Goal: Communication & Community: Answer question/provide support

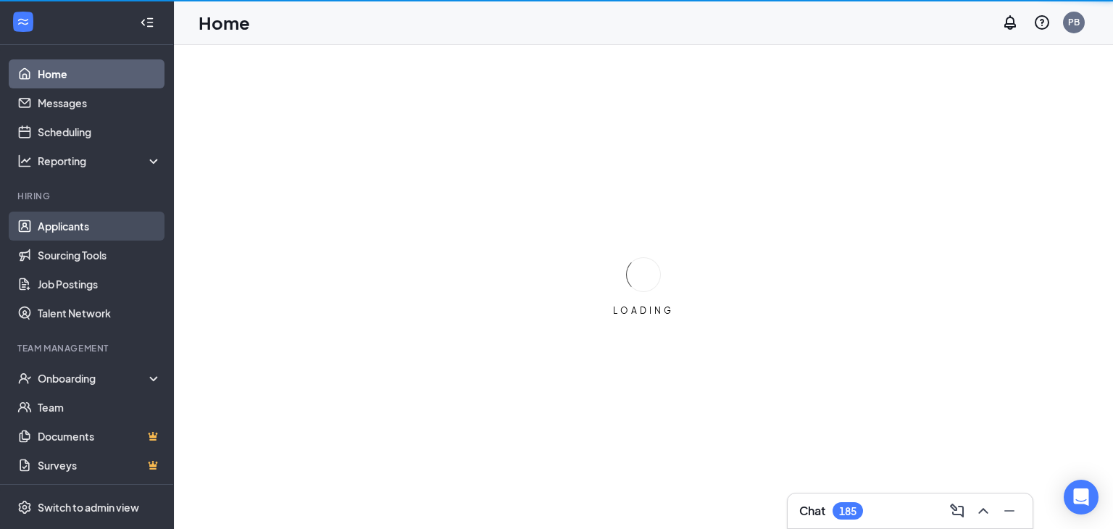
click at [89, 229] on link "Applicants" at bounding box center [100, 226] width 124 height 29
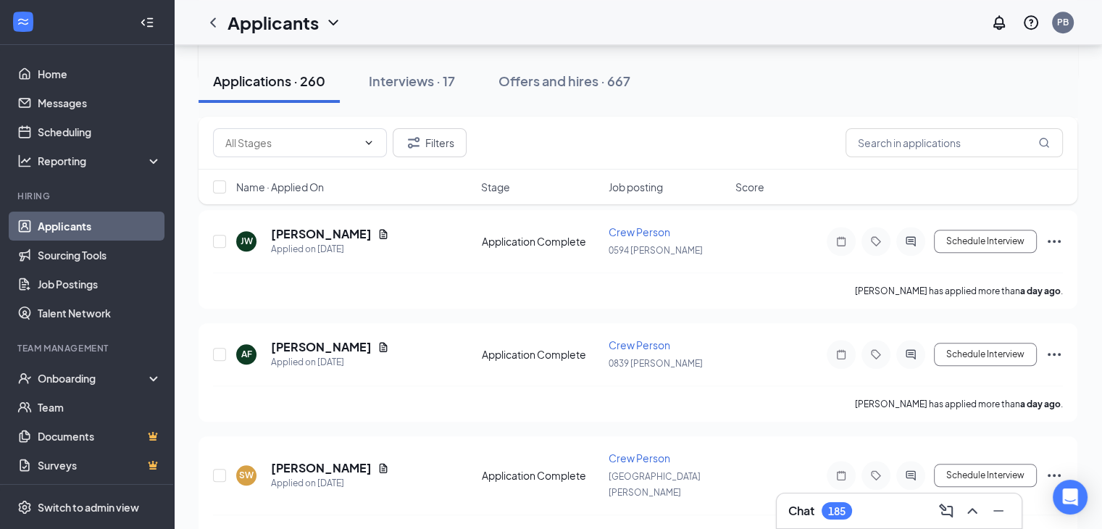
scroll to position [1258, 0]
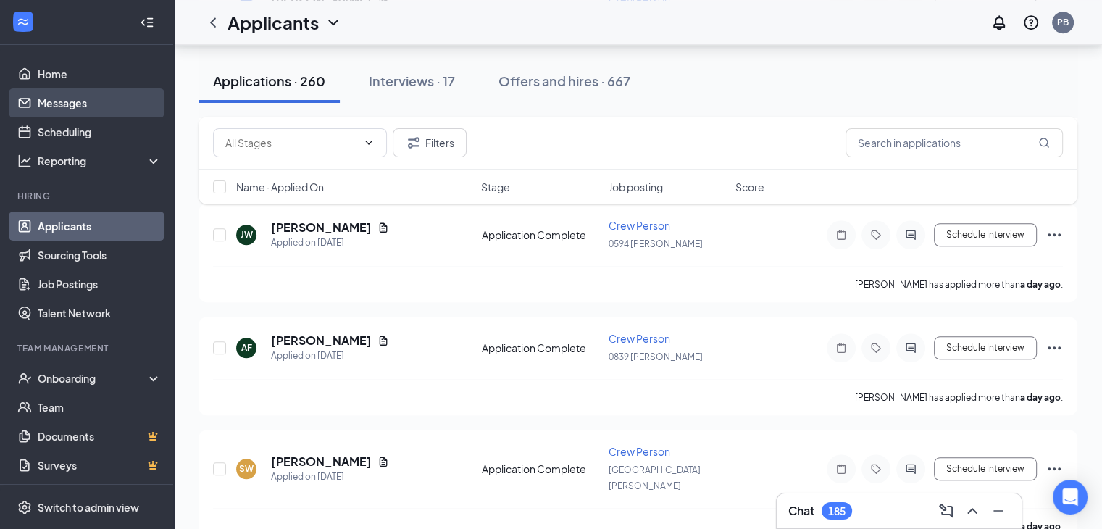
click at [81, 101] on link "Messages" at bounding box center [100, 102] width 124 height 29
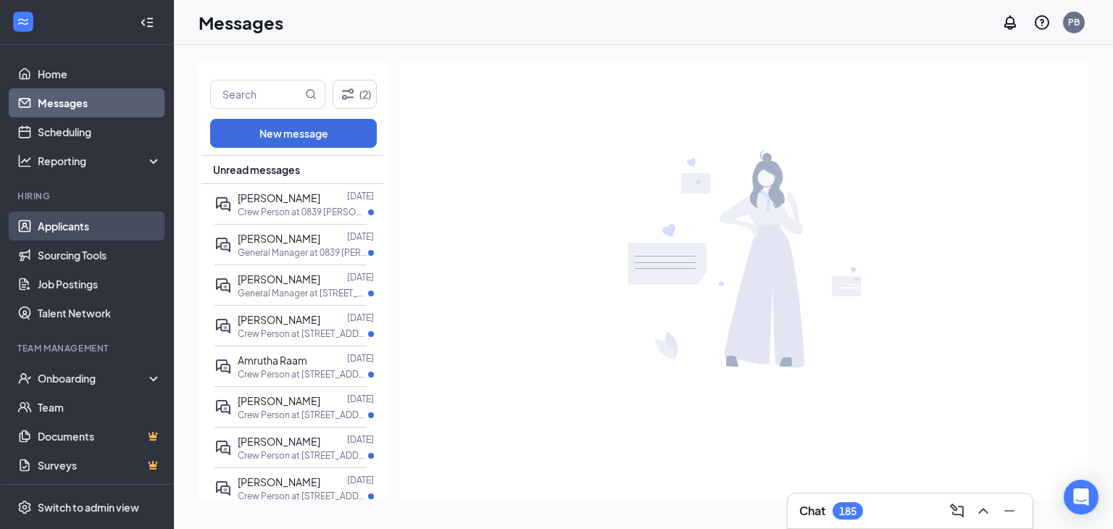
click at [99, 227] on link "Applicants" at bounding box center [100, 226] width 124 height 29
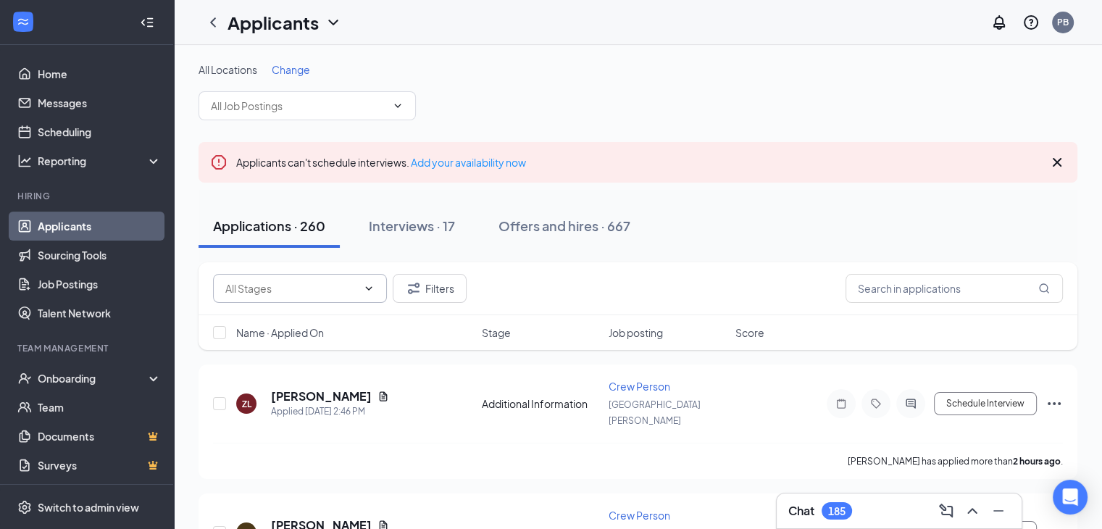
click at [369, 293] on icon "ChevronDown" at bounding box center [369, 289] width 12 height 12
click at [401, 101] on icon "ChevronDown" at bounding box center [398, 106] width 12 height 12
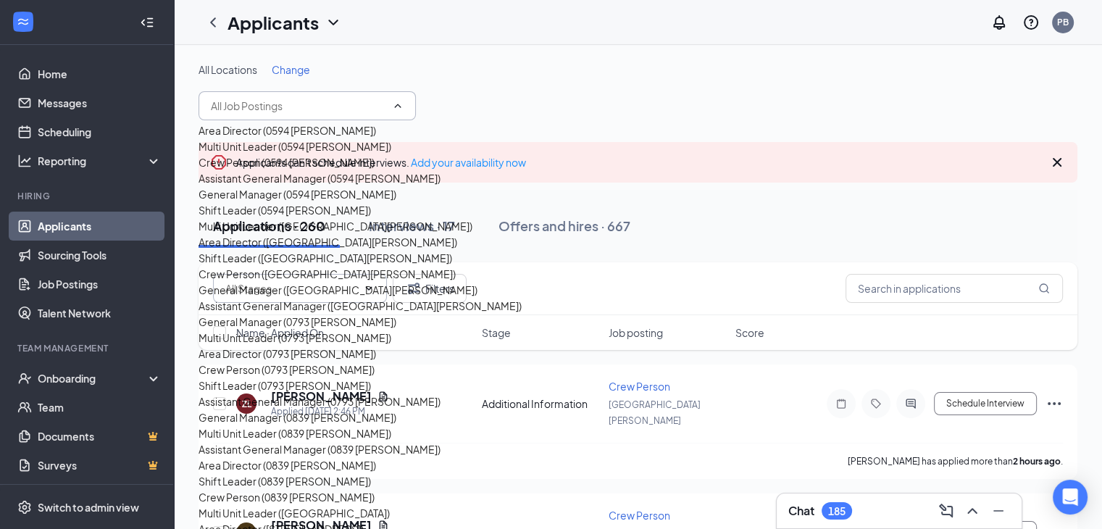
scroll to position [437, 0]
click at [272, 361] on div "Crew Person (0793 [PERSON_NAME])" at bounding box center [286, 369] width 176 height 16
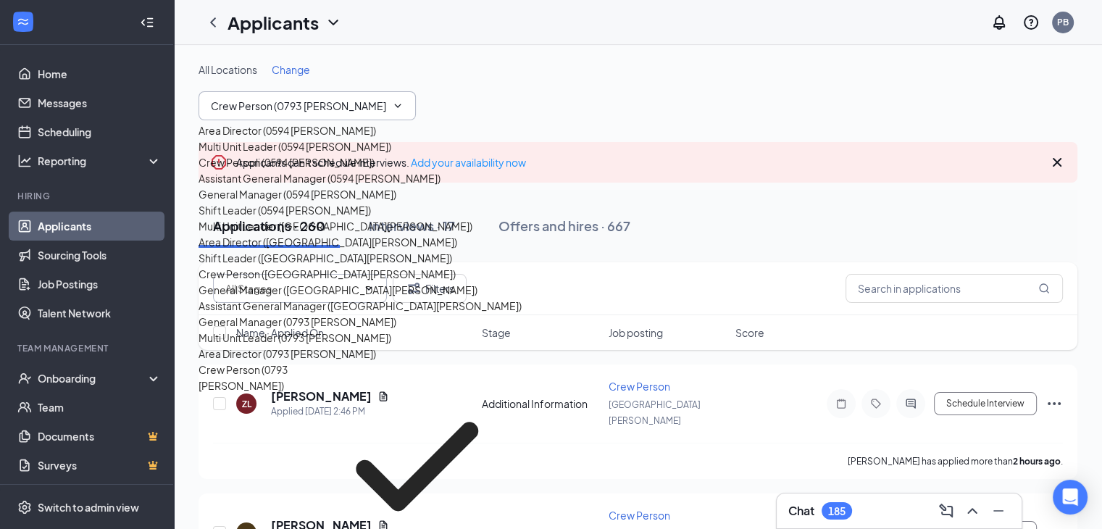
type input "Crew Person (0793 [PERSON_NAME])"
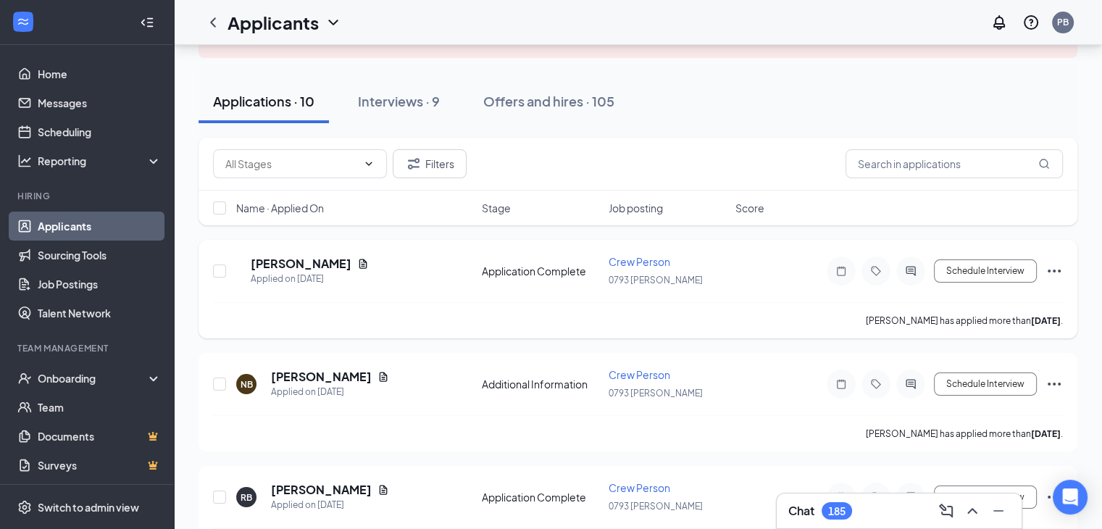
scroll to position [155, 0]
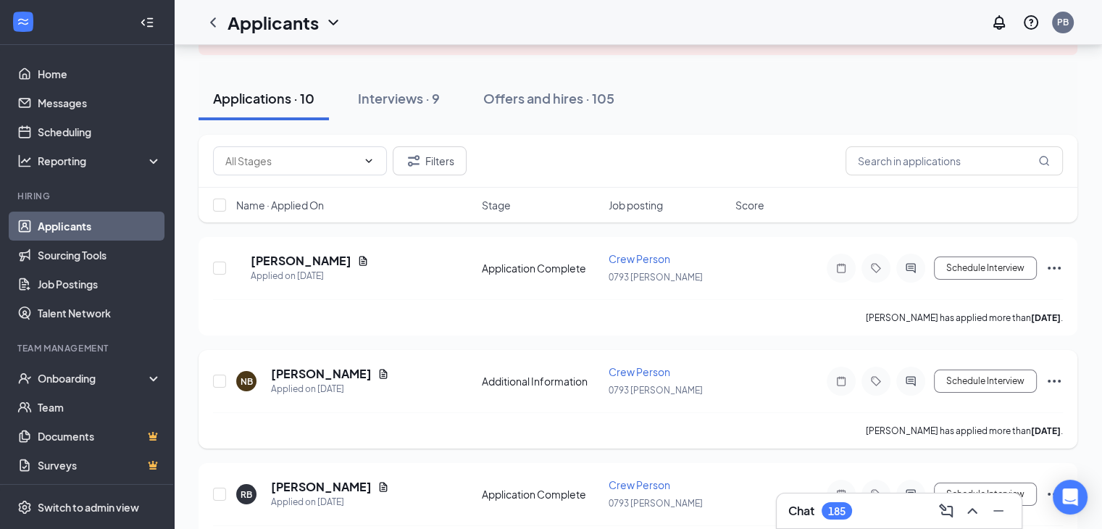
drag, startPoint x: 454, startPoint y: 412, endPoint x: 362, endPoint y: 404, distance: 92.3
click at [362, 412] on div "[PERSON_NAME] has applied more than [DATE] ." at bounding box center [638, 430] width 850 height 36
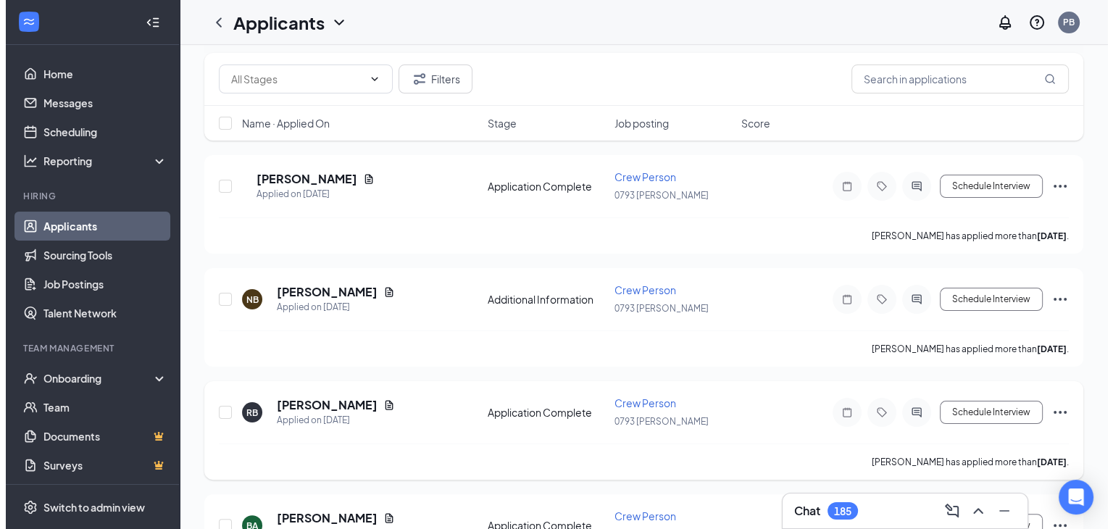
scroll to position [0, 0]
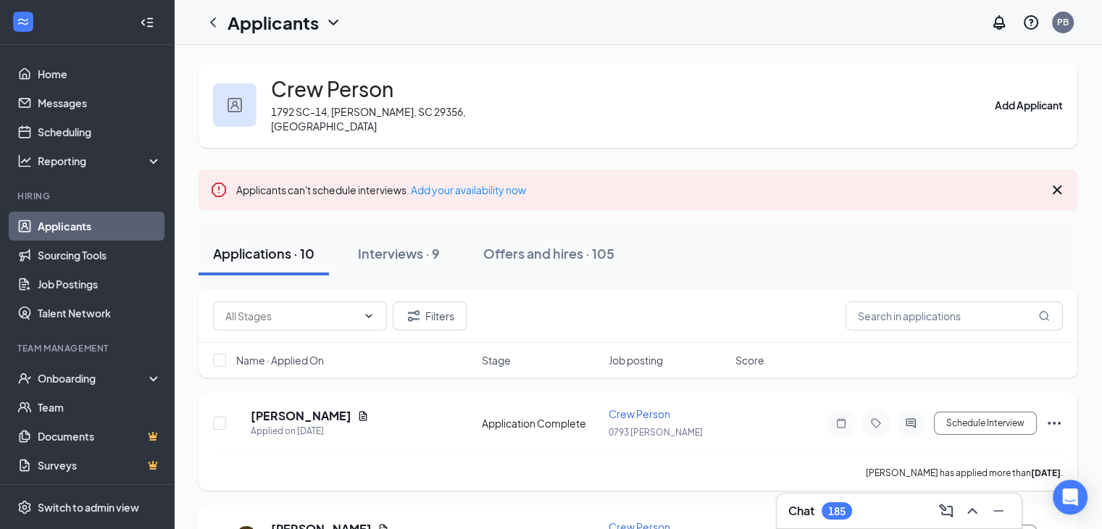
click at [840, 415] on div at bounding box center [841, 423] width 29 height 29
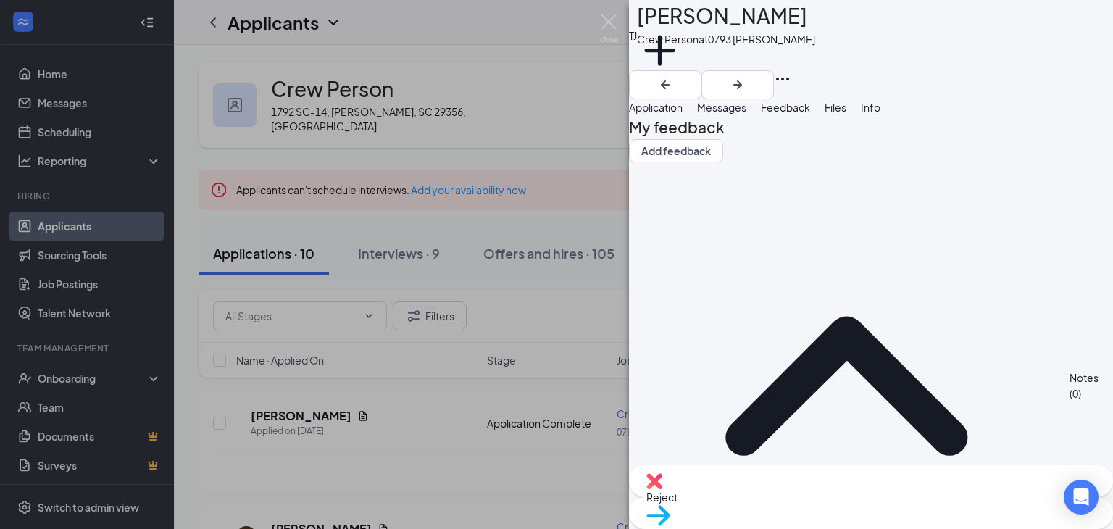
click at [682, 114] on span "Application" at bounding box center [656, 107] width 54 height 13
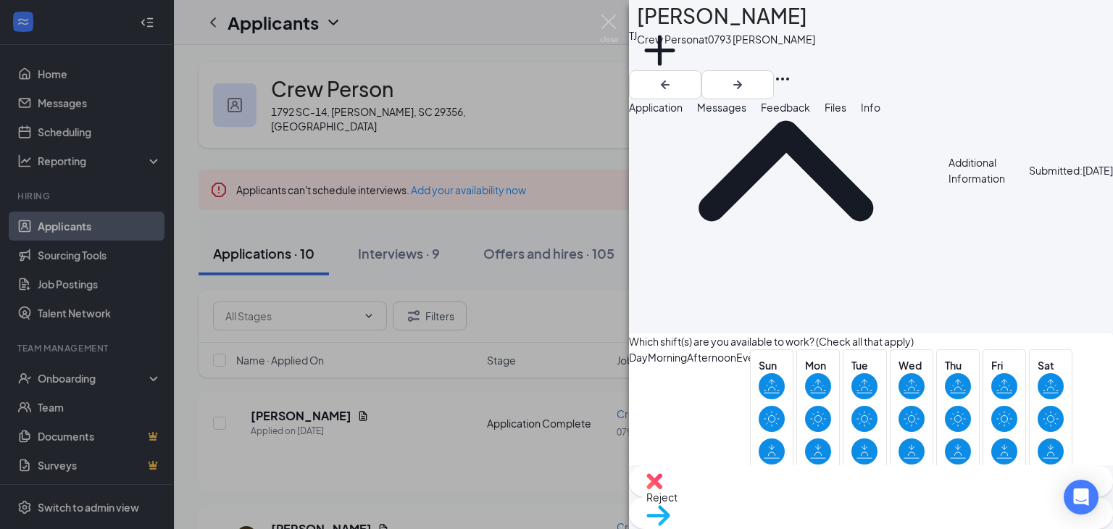
scroll to position [1341, 0]
click at [559, 458] on div "[PERSON_NAME] Talim [PERSON_NAME] Crew Person at 0793 [PERSON_NAME] Add a tag A…" at bounding box center [556, 264] width 1113 height 529
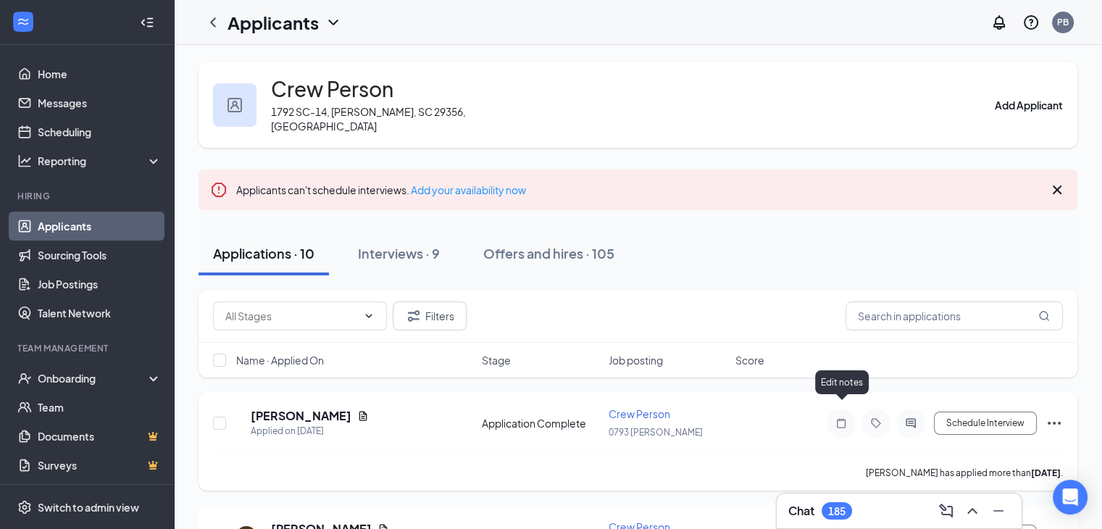
click at [838, 418] on icon "Note" at bounding box center [841, 422] width 9 height 9
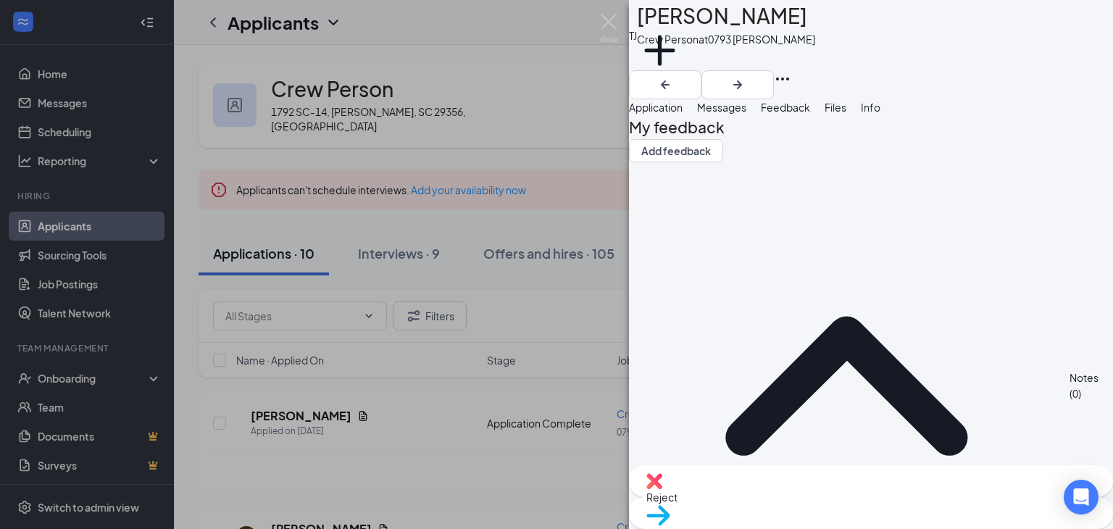
click at [746, 114] on span "Messages" at bounding box center [721, 107] width 49 height 13
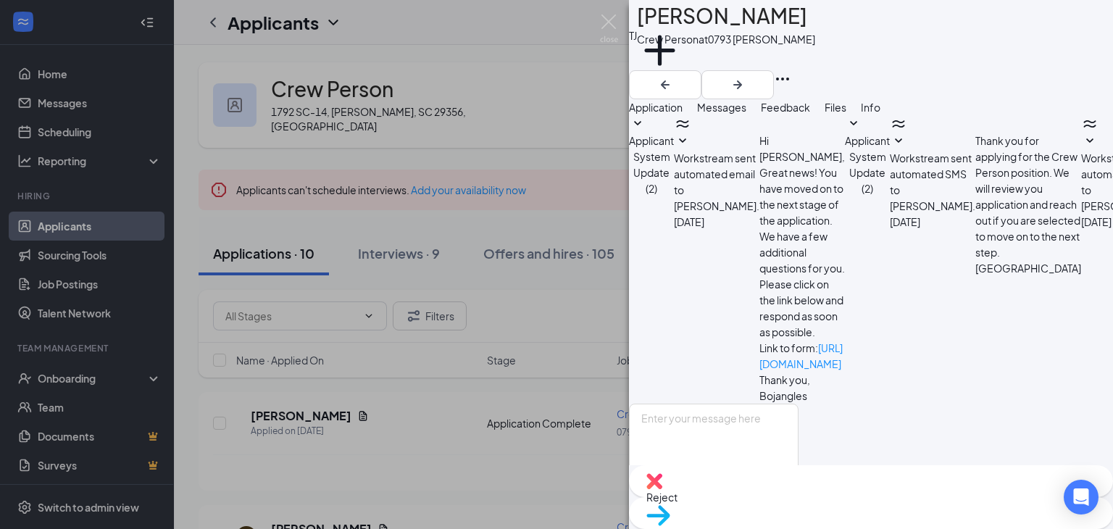
scroll to position [109, 0]
click at [738, 403] on textarea at bounding box center [714, 446] width 170 height 87
type textarea "can you come in for interview"
click at [798, 490] on button "Send" at bounding box center [785, 515] width 25 height 50
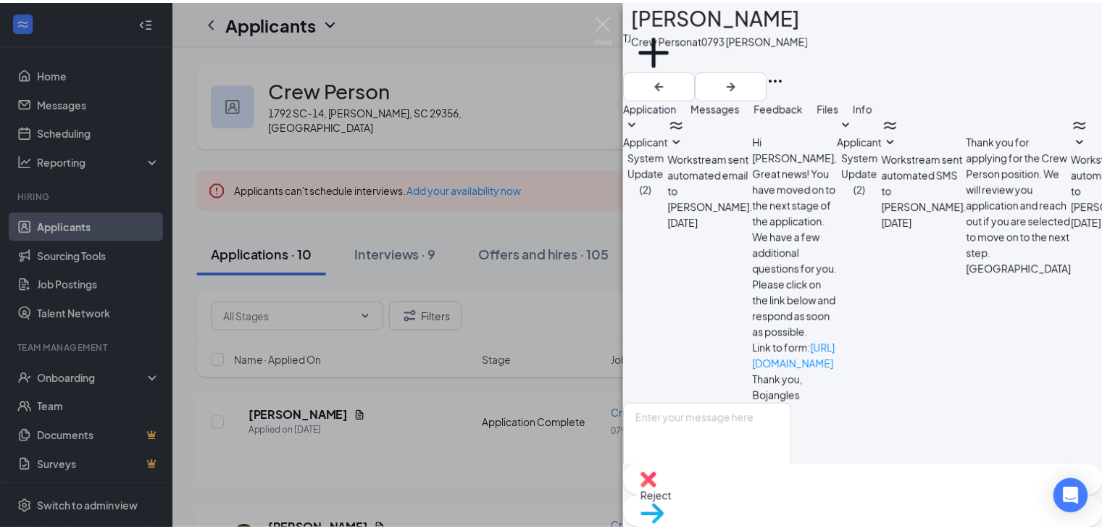
scroll to position [202, 0]
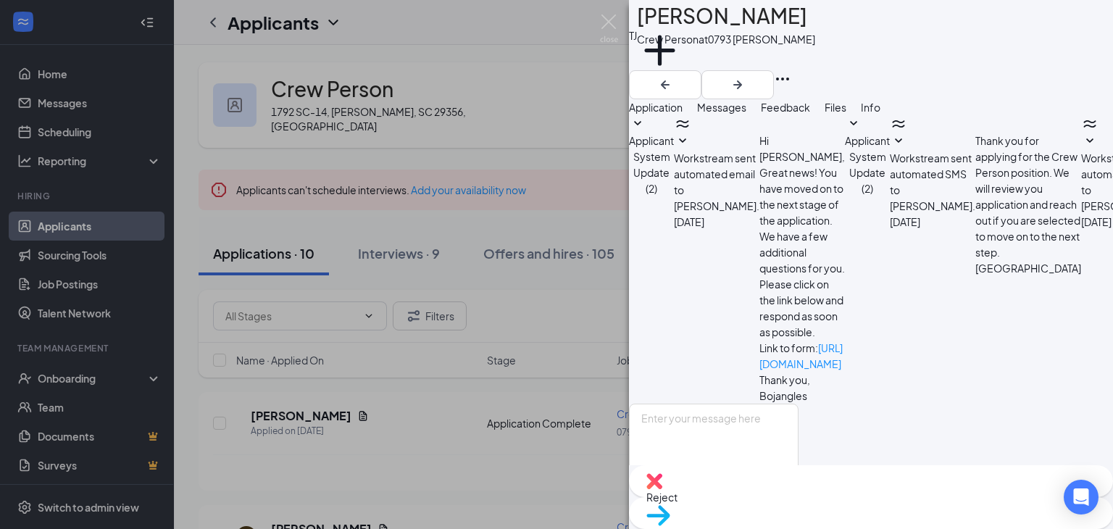
click at [493, 480] on div "[PERSON_NAME] Talim [PERSON_NAME] Crew Person at 0793 [PERSON_NAME] Add a tag A…" at bounding box center [556, 264] width 1113 height 529
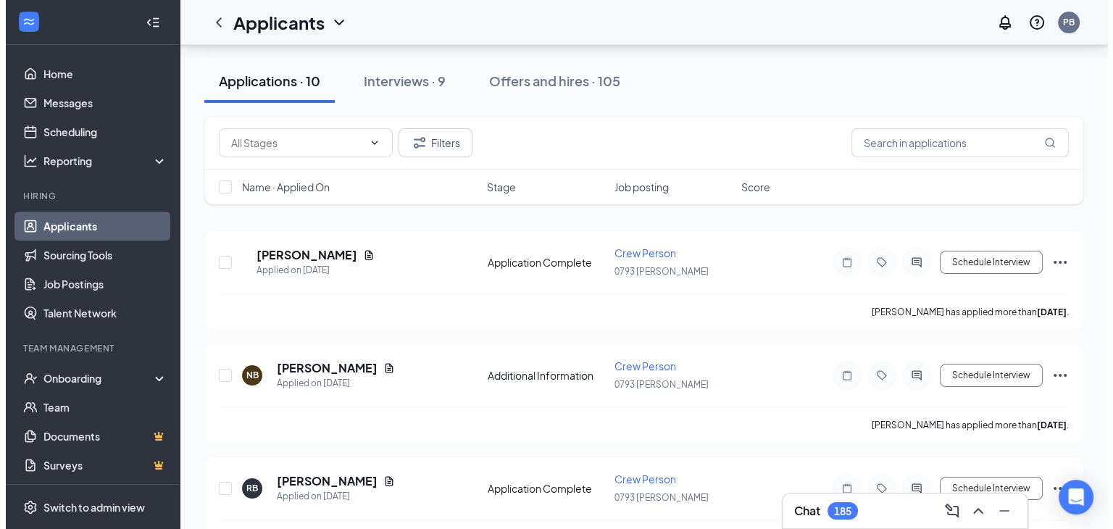
scroll to position [162, 0]
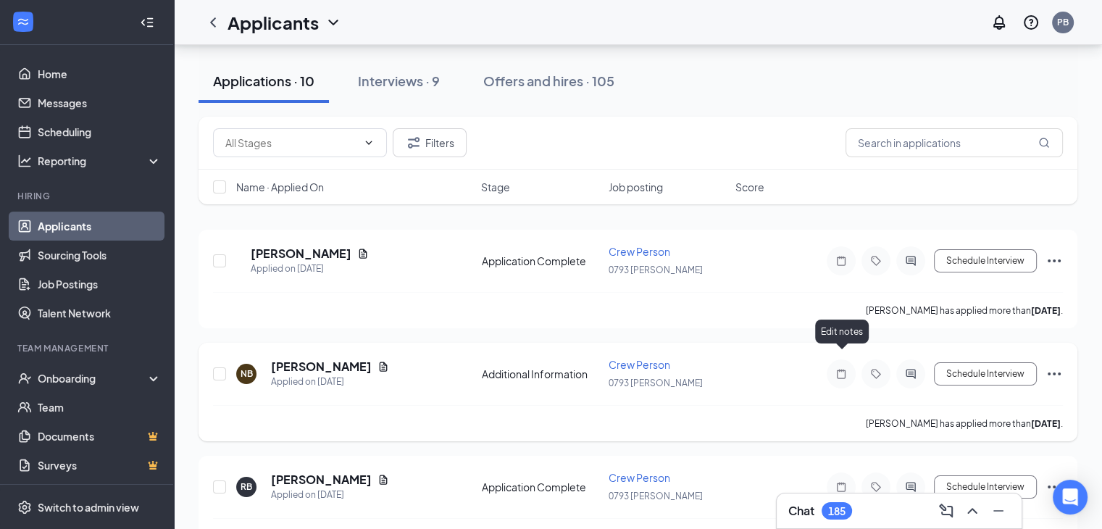
click at [837, 369] on icon "Note" at bounding box center [841, 373] width 9 height 9
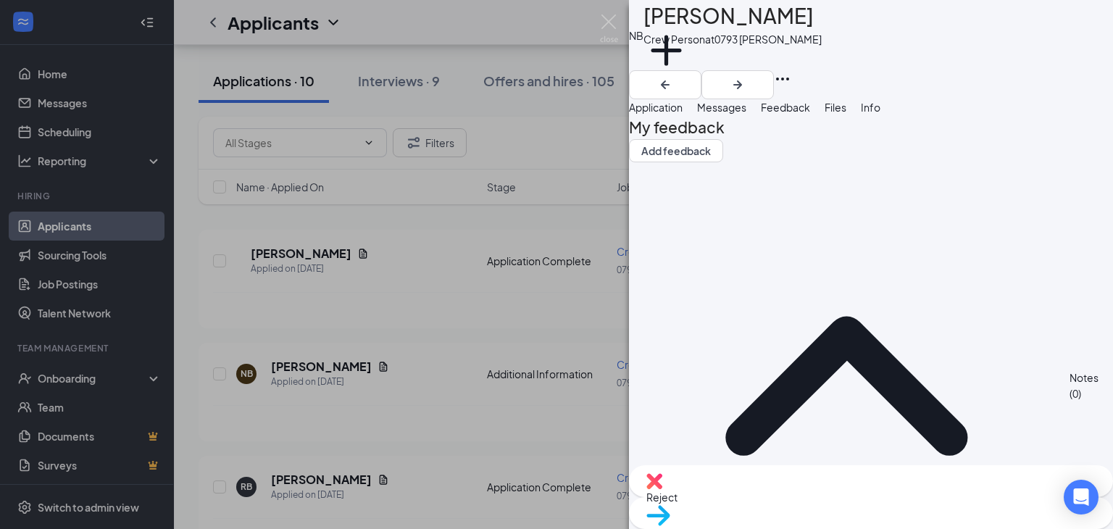
click at [682, 114] on span "Application" at bounding box center [656, 107] width 54 height 13
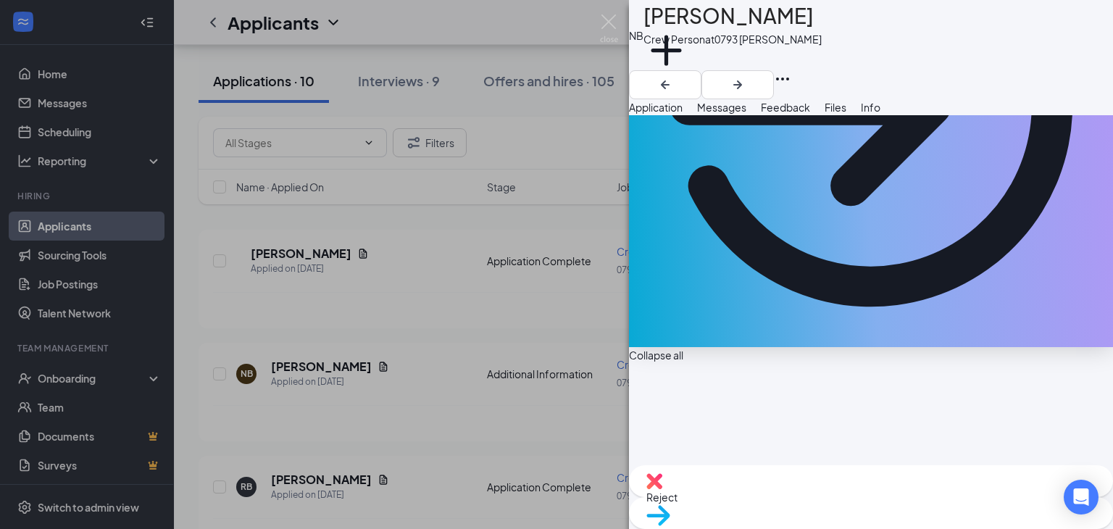
scroll to position [235, 0]
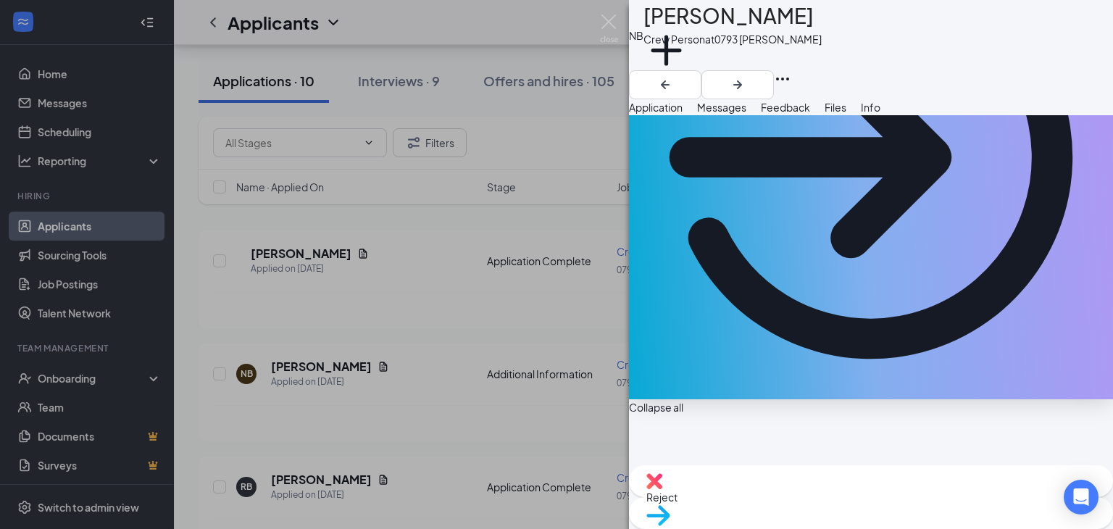
click at [746, 114] on span "Messages" at bounding box center [721, 107] width 49 height 13
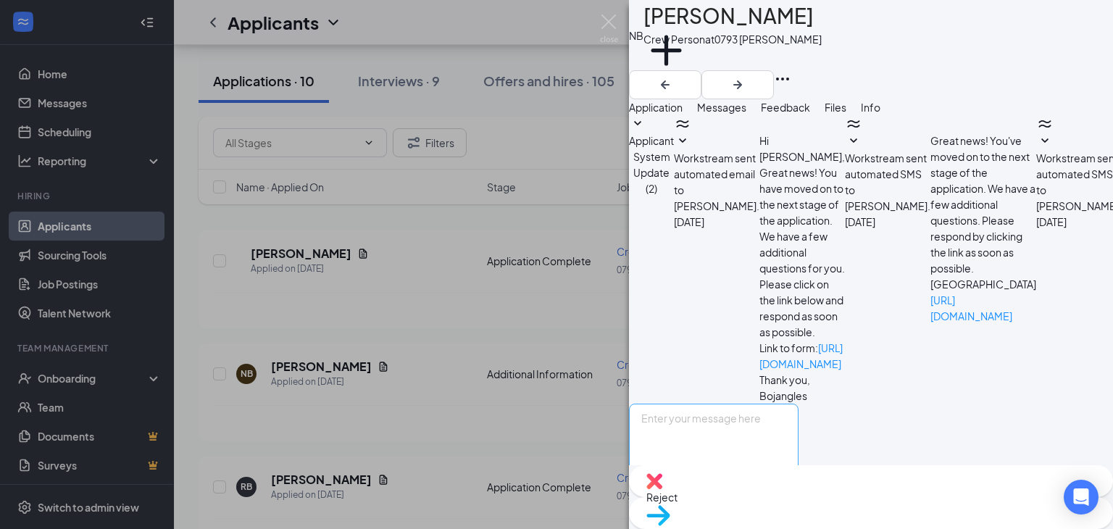
scroll to position [272, 0]
click at [753, 403] on textarea at bounding box center [714, 446] width 170 height 87
type textarea "can you come in for interview"
click at [798, 490] on button "Send" at bounding box center [785, 515] width 25 height 50
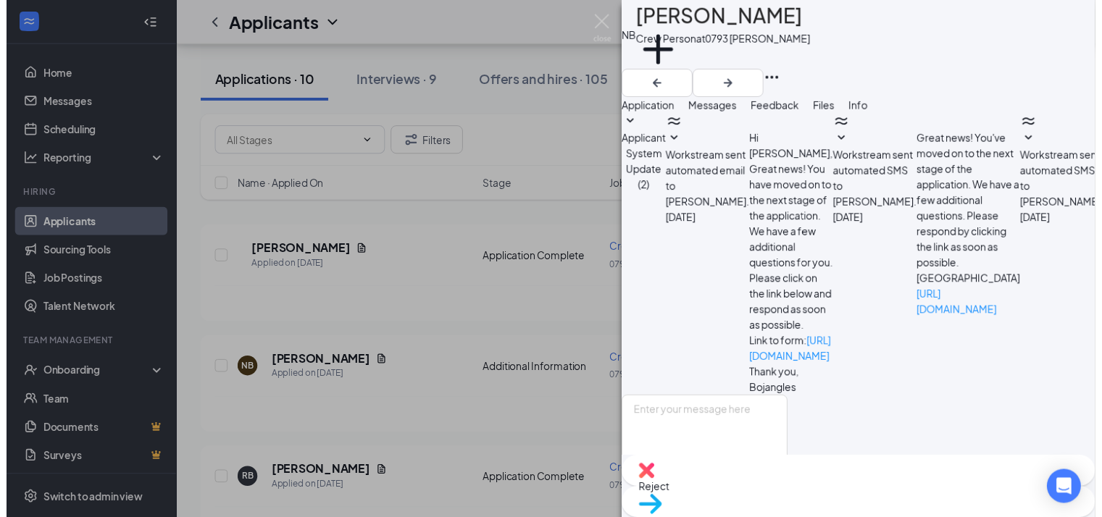
scroll to position [364, 0]
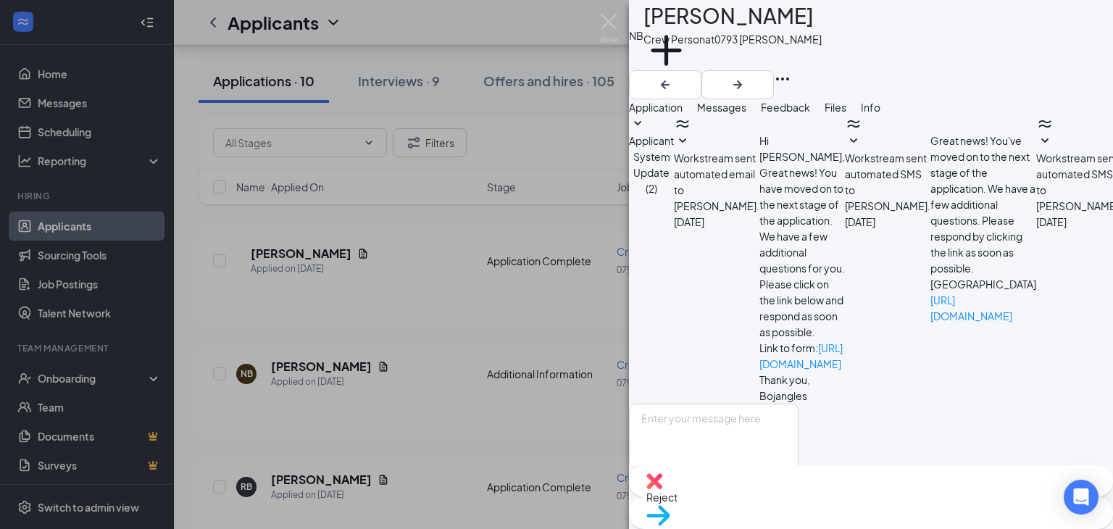
click at [527, 426] on div "NB [PERSON_NAME] Crew Person at 0793 [PERSON_NAME] Add a tag Application Messag…" at bounding box center [556, 264] width 1113 height 529
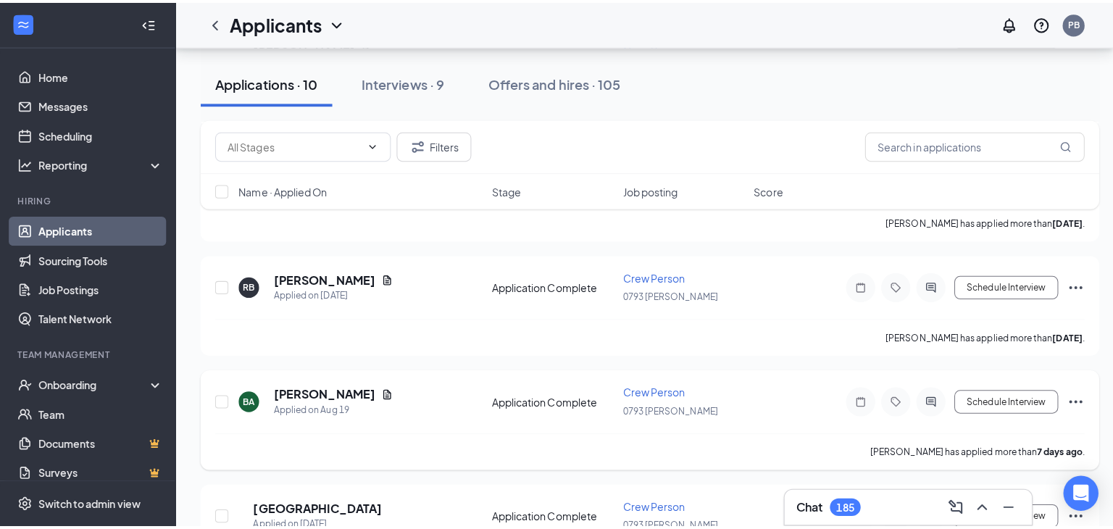
scroll to position [368, 0]
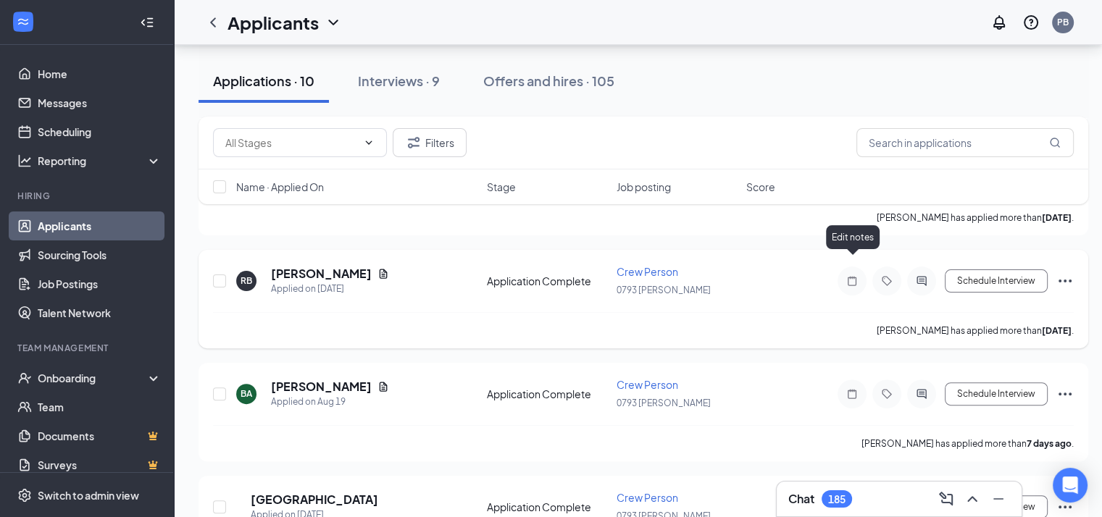
click at [849, 275] on icon "Note" at bounding box center [851, 281] width 17 height 12
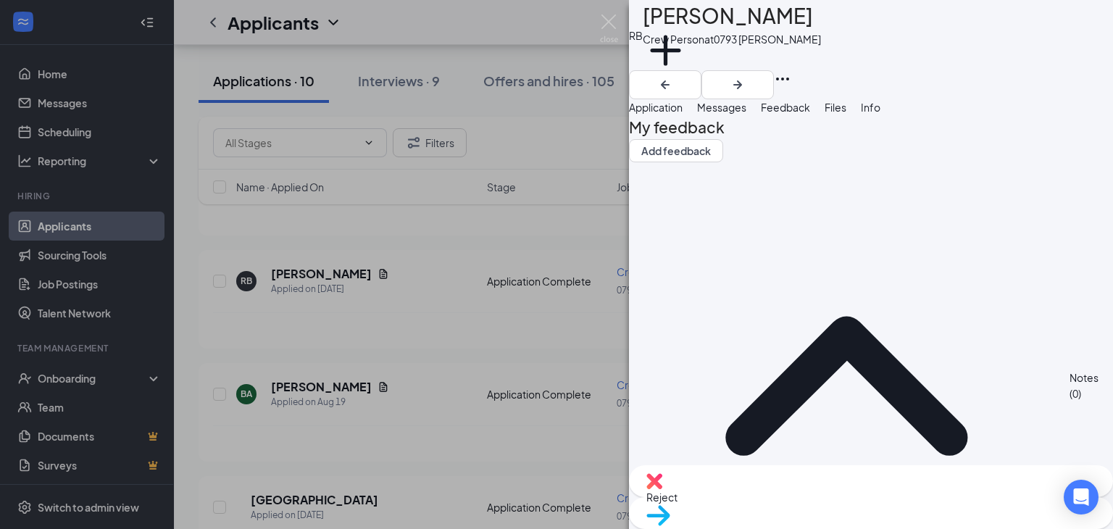
click at [746, 115] on div "Messages" at bounding box center [721, 107] width 49 height 16
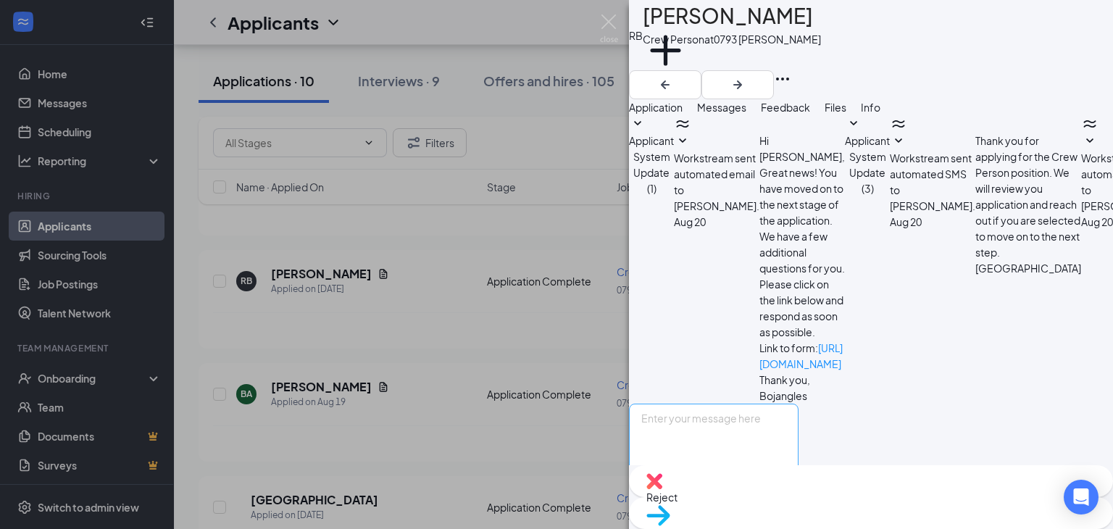
scroll to position [109, 0]
click at [672, 114] on span "Application" at bounding box center [656, 107] width 54 height 13
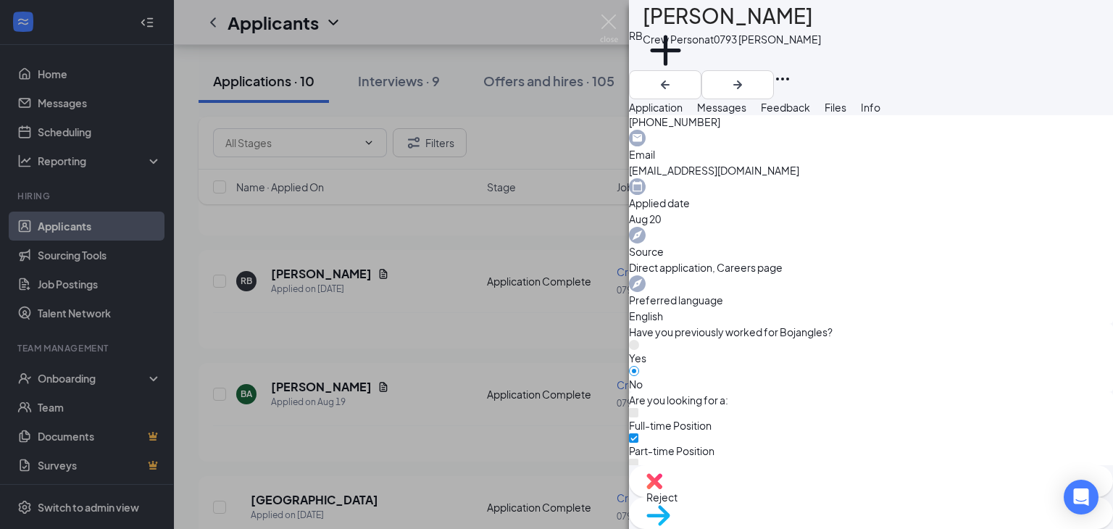
scroll to position [1000, 0]
click at [542, 442] on div "RB [PERSON_NAME] Crew Person at 0793 [PERSON_NAME] Add a tag Application Messag…" at bounding box center [556, 264] width 1113 height 529
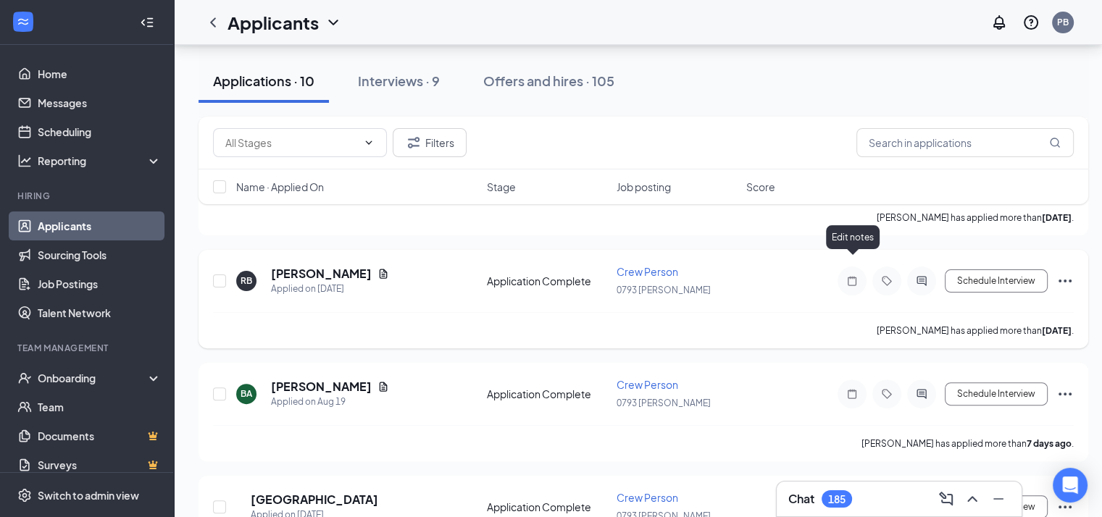
click at [858, 275] on icon "Note" at bounding box center [851, 281] width 17 height 12
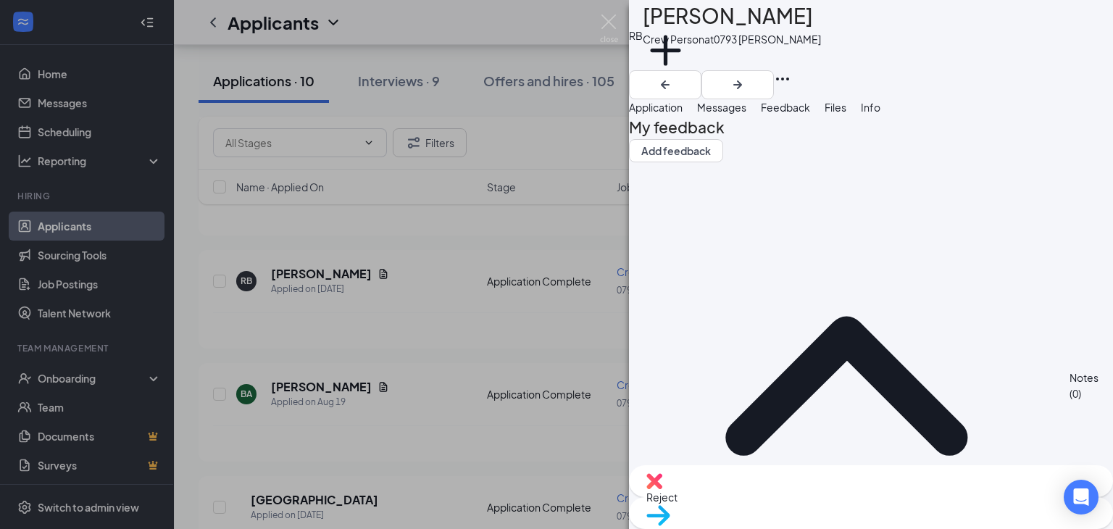
click at [682, 114] on span "Application" at bounding box center [656, 107] width 54 height 13
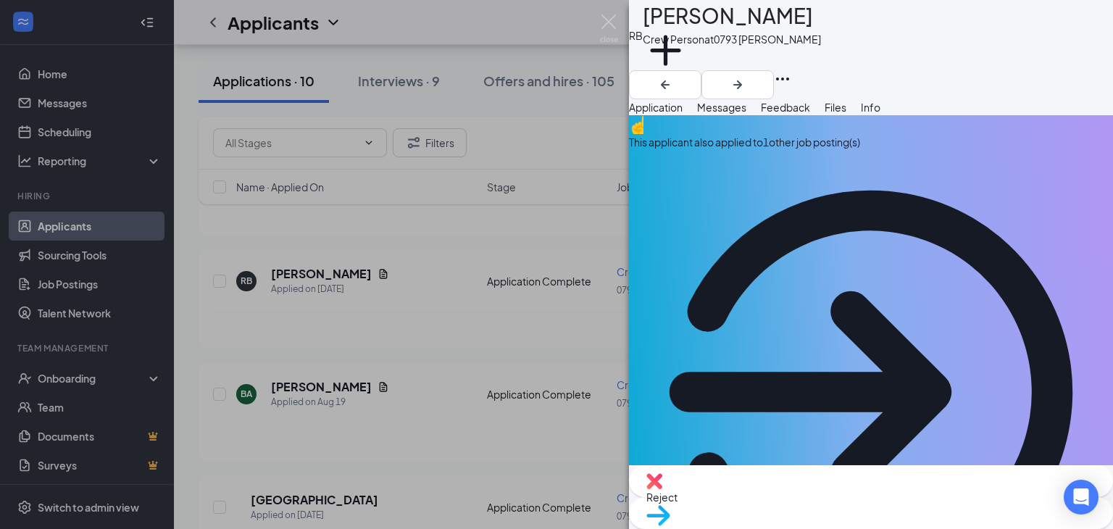
click at [746, 114] on span "Messages" at bounding box center [721, 107] width 49 height 13
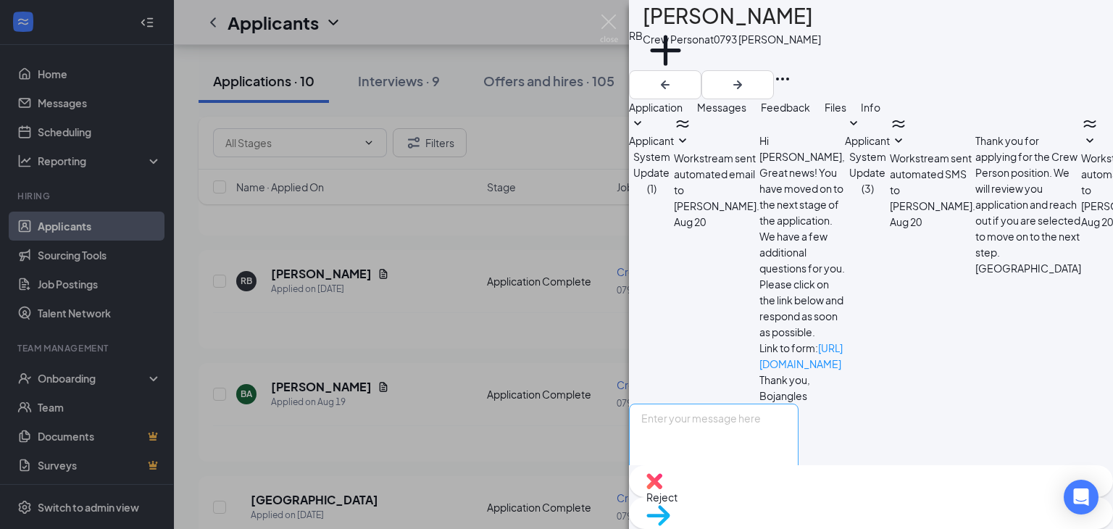
scroll to position [109, 0]
click at [730, 403] on textarea at bounding box center [714, 446] width 170 height 87
type textarea "can you come in for interview"
click at [798, 490] on button "Send" at bounding box center [785, 515] width 25 height 50
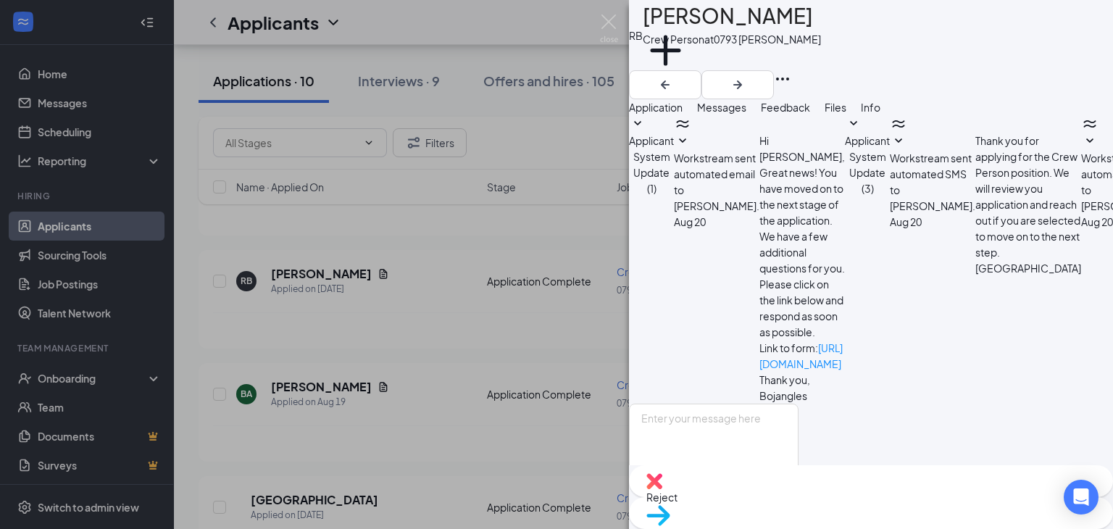
click at [466, 440] on div "RB [PERSON_NAME] Crew Person at 0793 [PERSON_NAME] Add a tag Application Messag…" at bounding box center [556, 264] width 1113 height 529
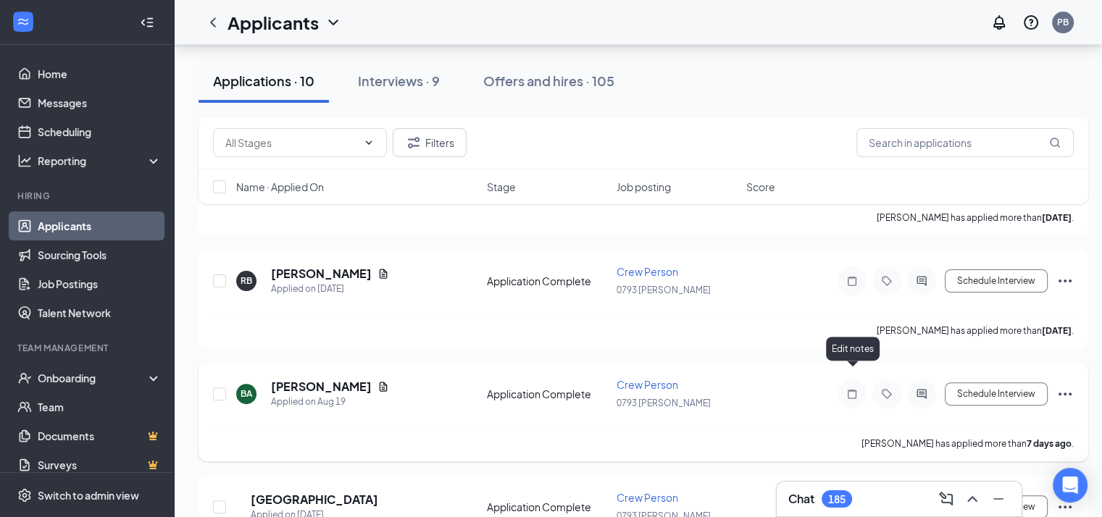
click at [858, 388] on icon "Note" at bounding box center [851, 394] width 17 height 12
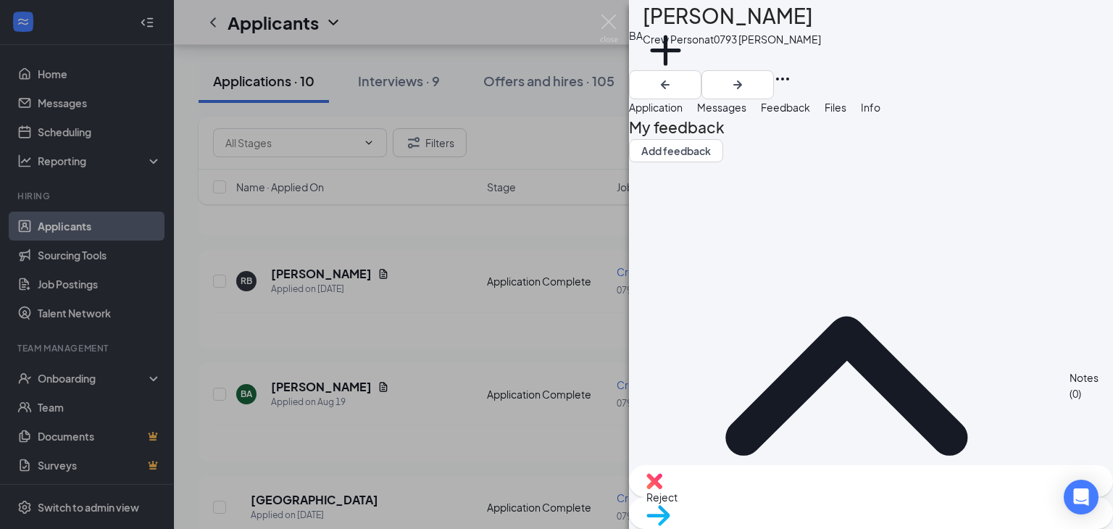
click at [682, 114] on span "Application" at bounding box center [656, 107] width 54 height 13
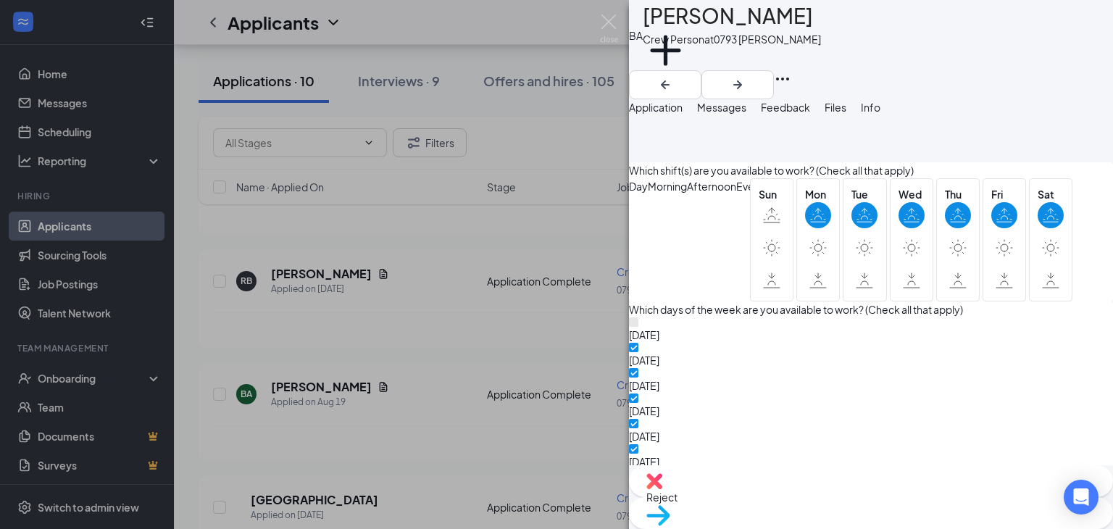
scroll to position [1533, 0]
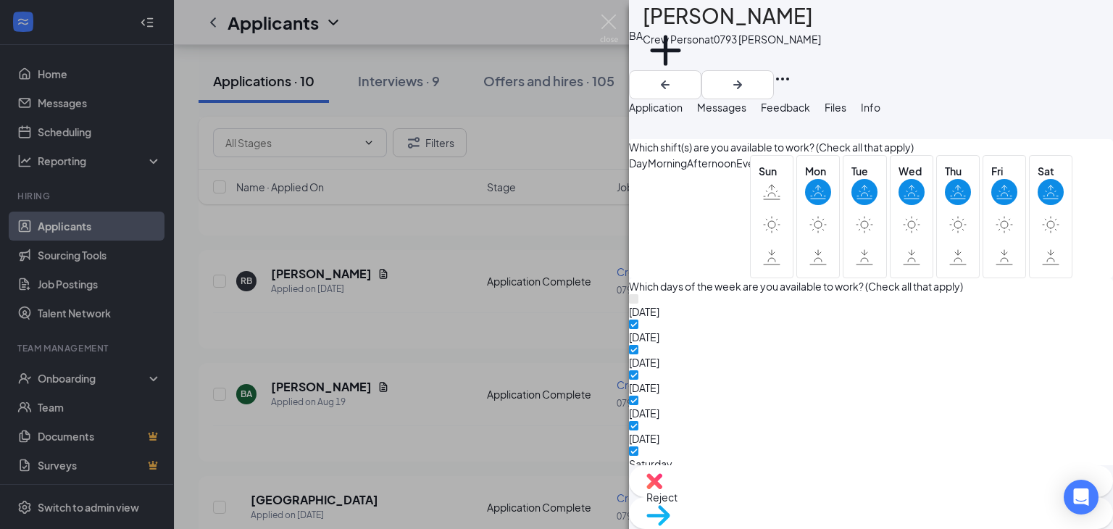
click at [510, 450] on div "BA [PERSON_NAME] Crew Person at 0793 [PERSON_NAME] Add a tag Application Messag…" at bounding box center [556, 264] width 1113 height 529
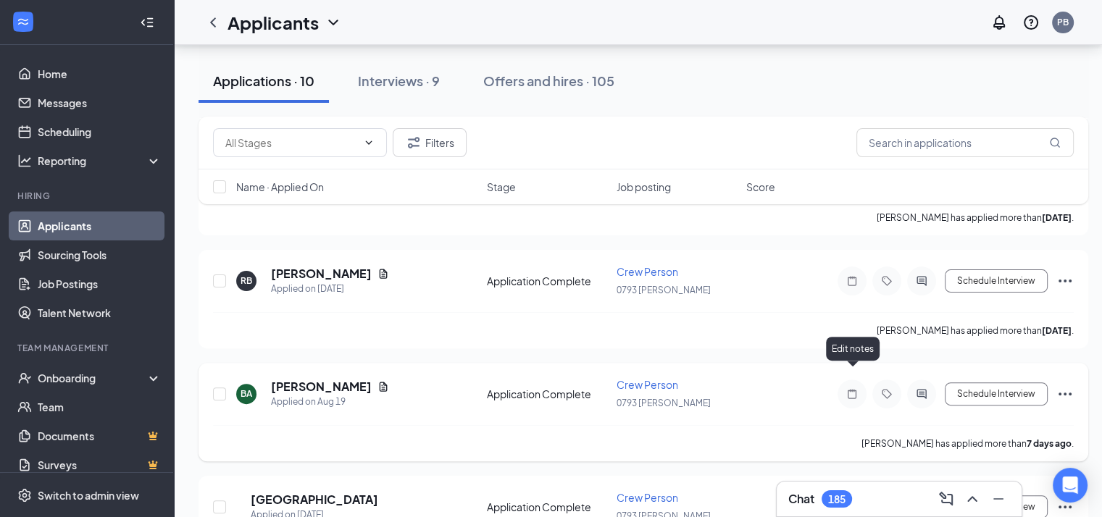
click at [854, 388] on icon "Note" at bounding box center [851, 394] width 17 height 12
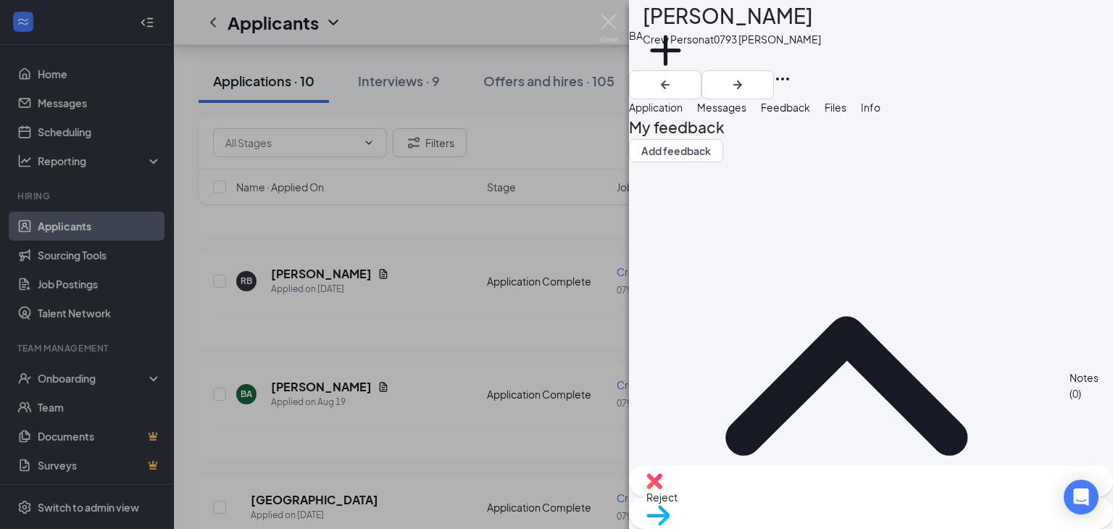
click at [746, 115] on div "Messages" at bounding box center [721, 107] width 49 height 16
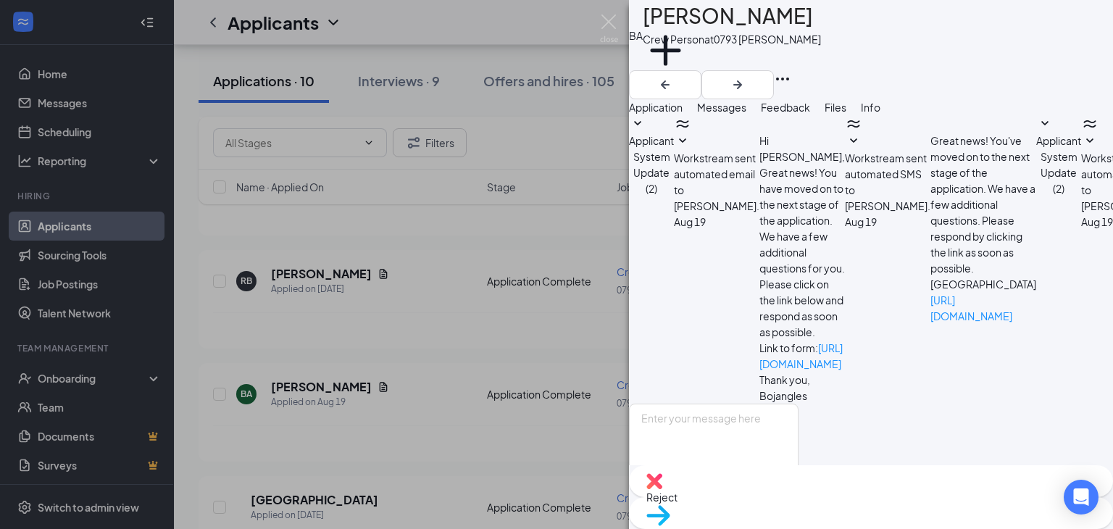
scroll to position [177, 0]
click at [715, 403] on textarea at bounding box center [714, 446] width 170 height 87
click at [778, 403] on textarea "can i come in for inter" at bounding box center [714, 446] width 170 height 87
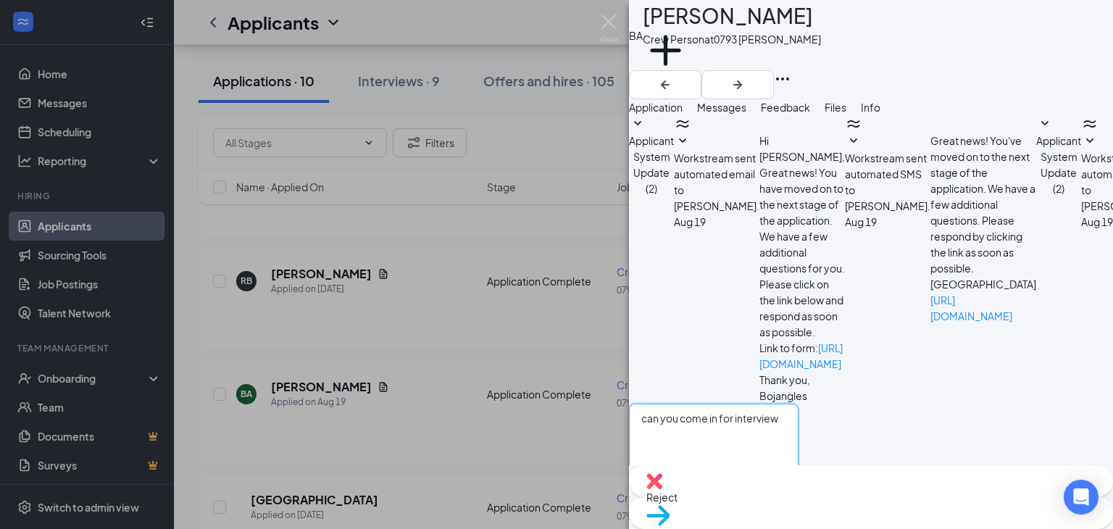
type textarea "can you come in for interview"
click at [798, 490] on button "Send" at bounding box center [785, 515] width 25 height 50
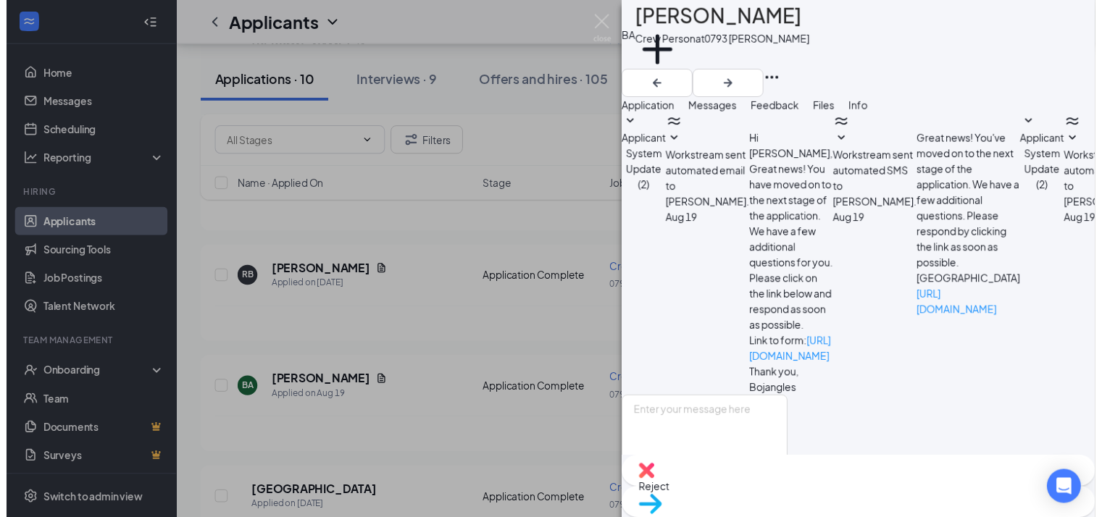
scroll to position [269, 0]
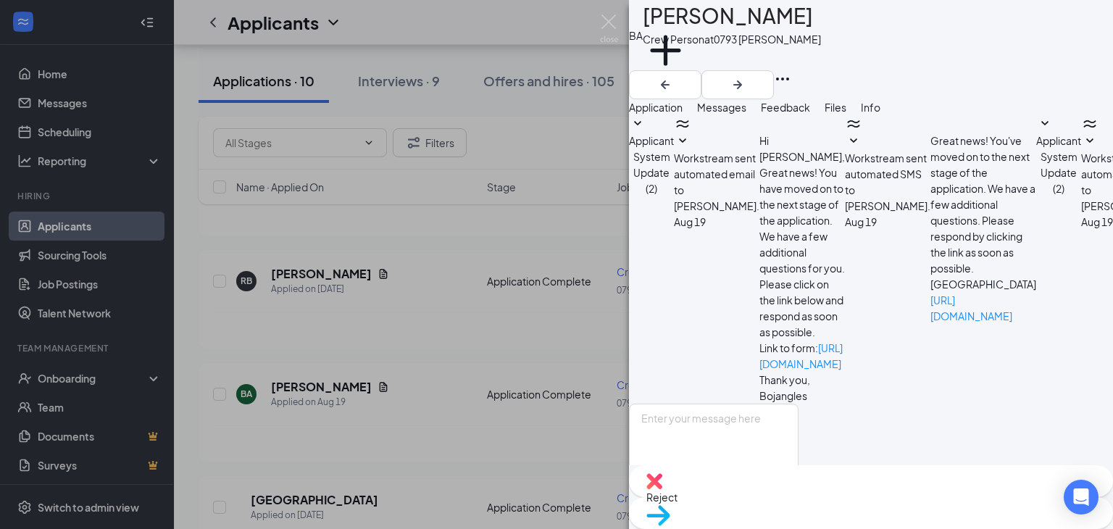
click at [572, 427] on div "BA [PERSON_NAME] Crew Person at 0793 [PERSON_NAME] Add a tag Application Messag…" at bounding box center [556, 264] width 1113 height 529
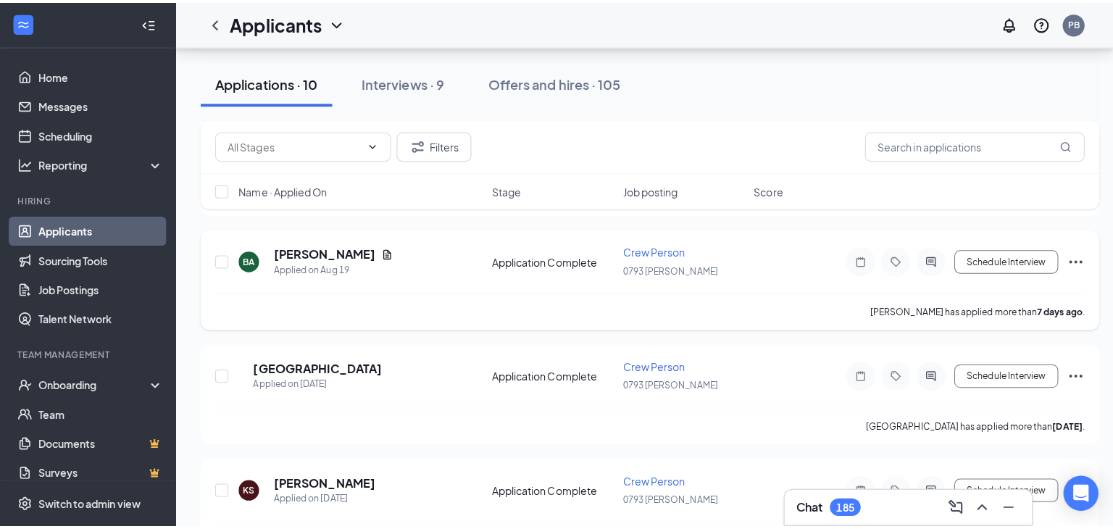
scroll to position [504, 0]
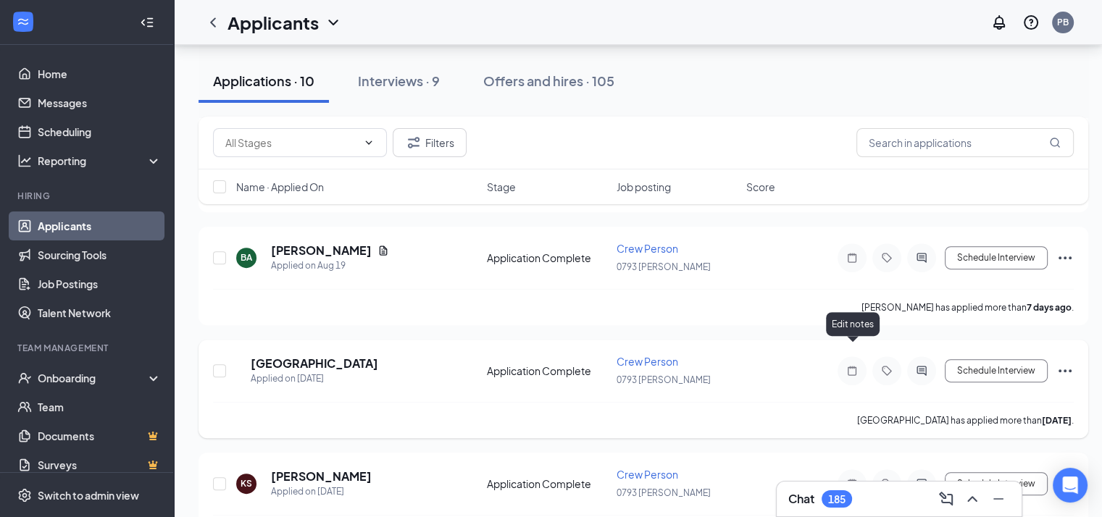
click at [855, 365] on icon "Note" at bounding box center [851, 371] width 17 height 12
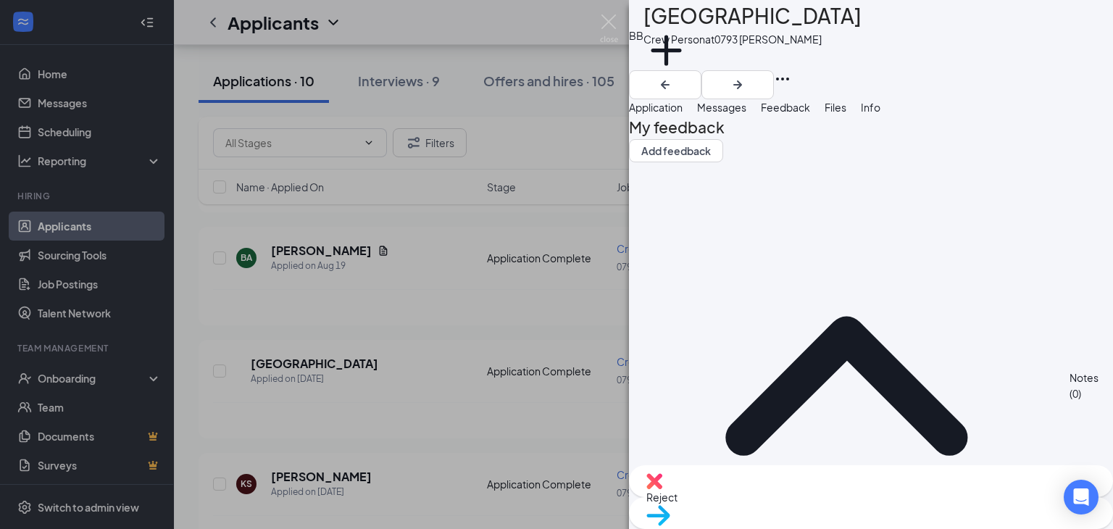
click at [682, 114] on span "Application" at bounding box center [656, 107] width 54 height 13
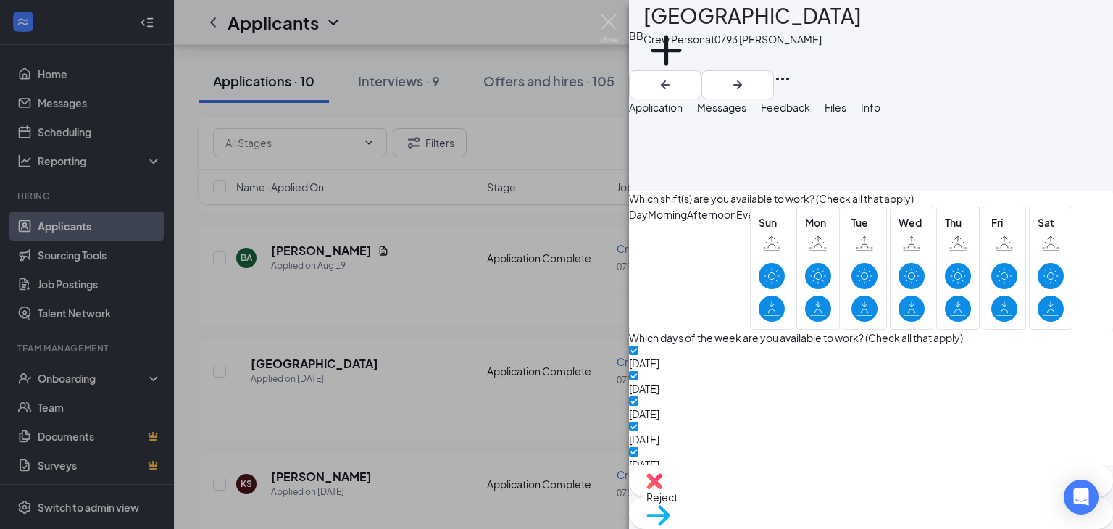
scroll to position [1344, 0]
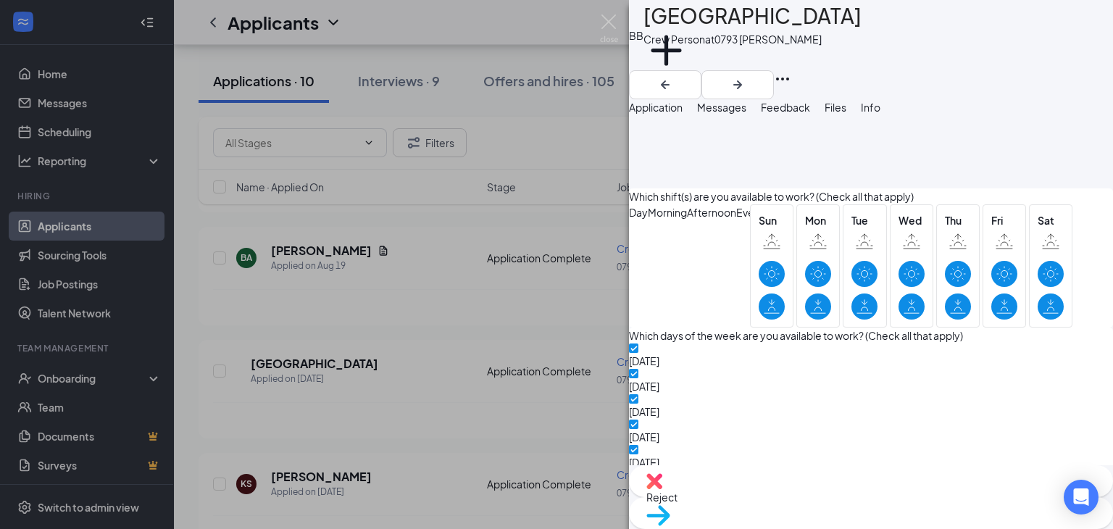
click at [746, 114] on span "Messages" at bounding box center [721, 107] width 49 height 13
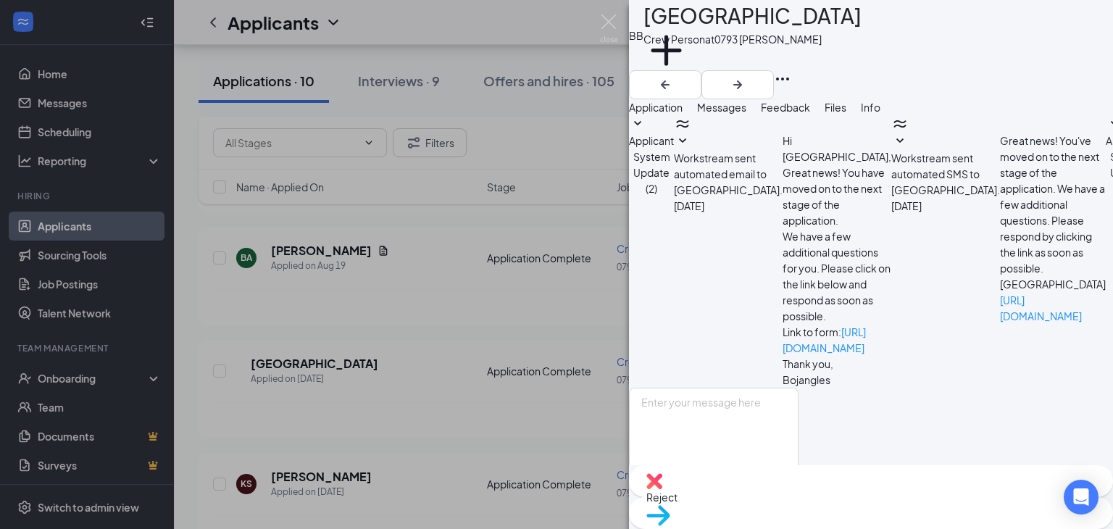
scroll to position [177, 0]
click at [723, 388] on textarea at bounding box center [714, 431] width 170 height 87
type textarea "can you come in for interview"
click at [798, 474] on button "Send" at bounding box center [785, 499] width 25 height 50
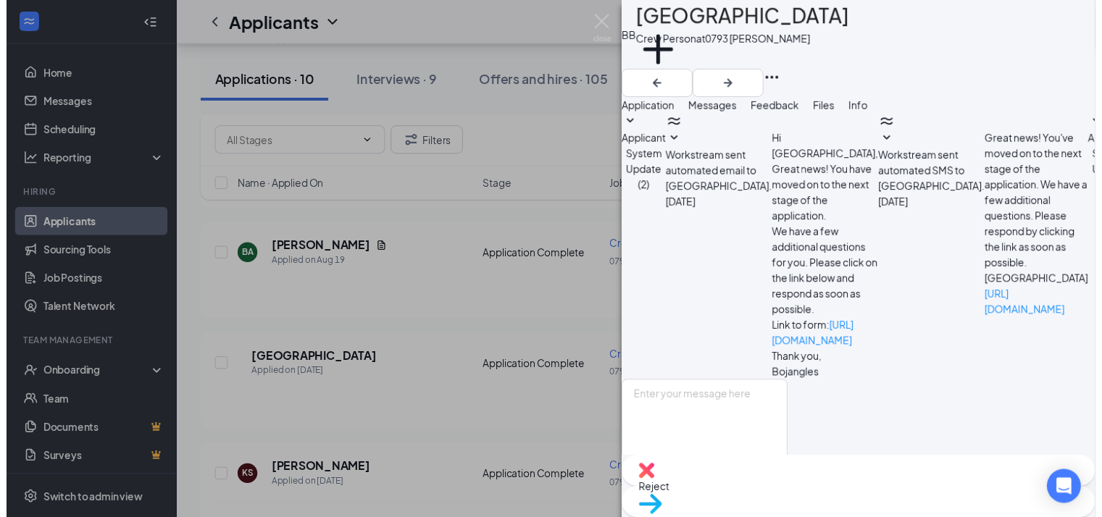
scroll to position [269, 0]
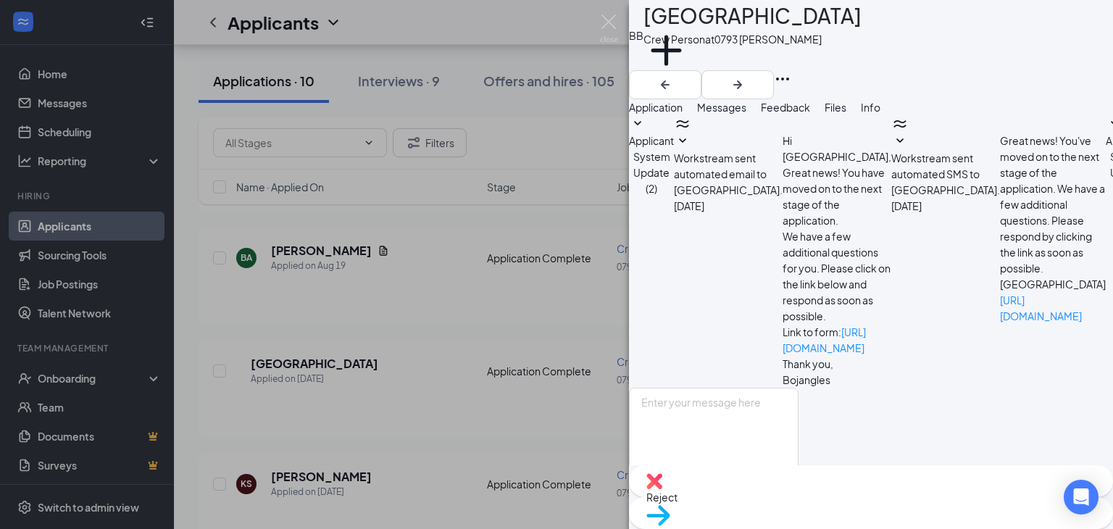
click at [568, 405] on div "BB Brayden Beach Crew Person at 0793 [PERSON_NAME] Add a tag Application Messag…" at bounding box center [556, 264] width 1113 height 529
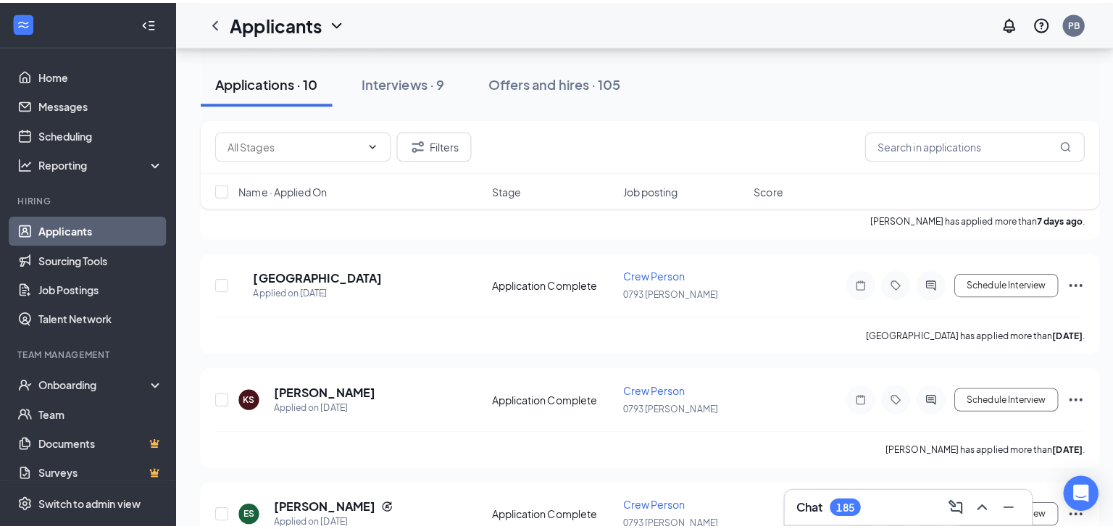
scroll to position [594, 0]
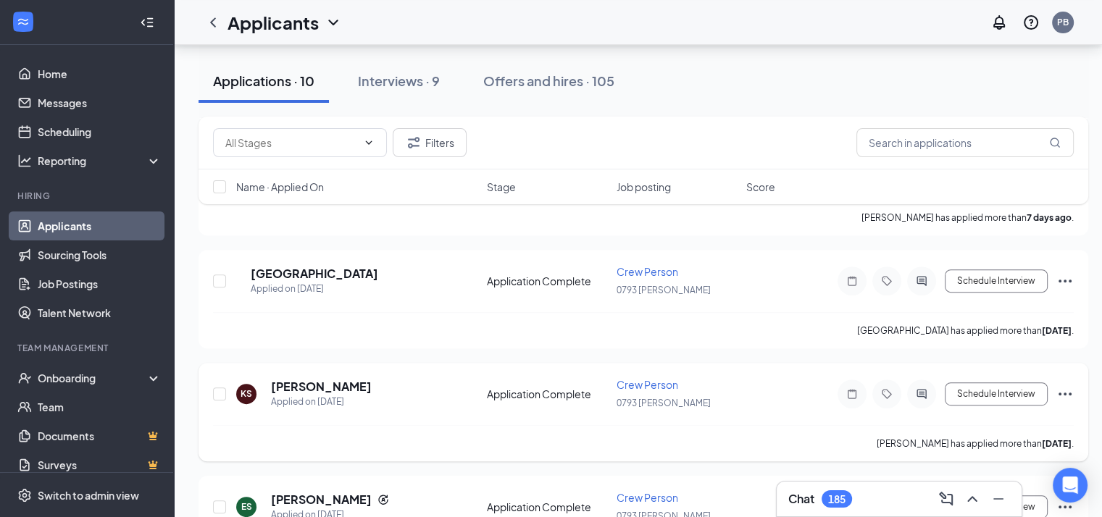
click at [851, 380] on div at bounding box center [851, 394] width 29 height 29
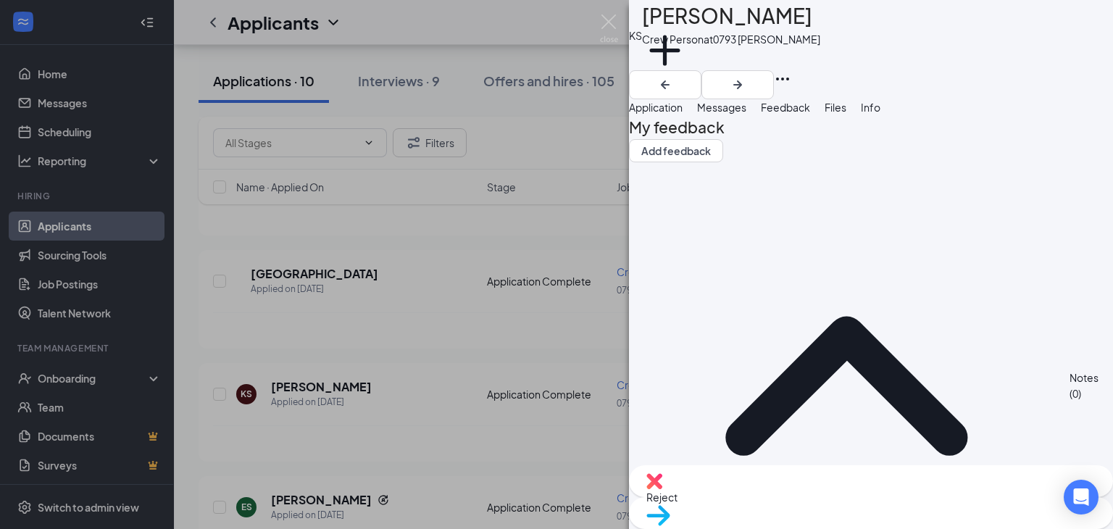
click at [682, 112] on span "Application" at bounding box center [656, 107] width 54 height 13
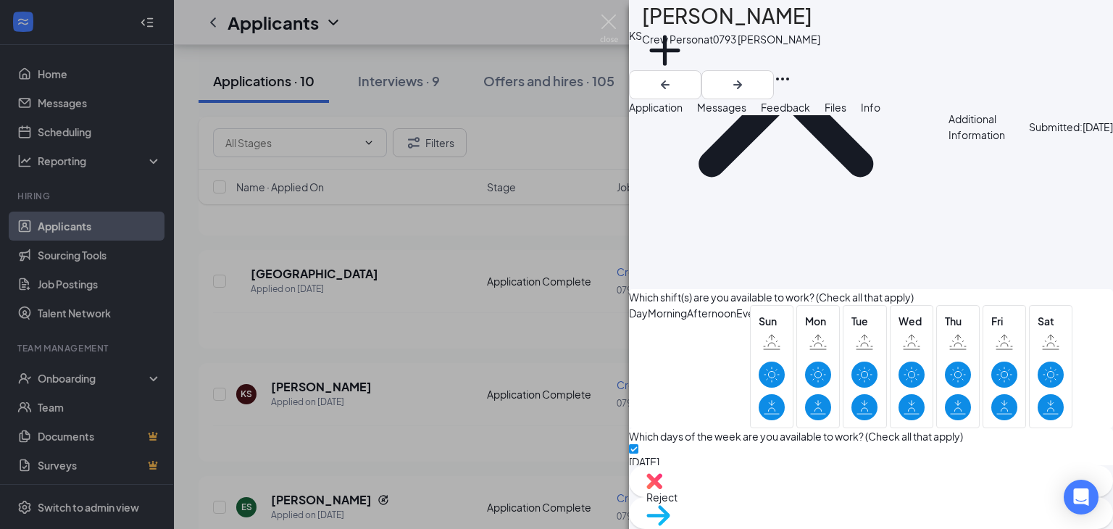
scroll to position [1486, 0]
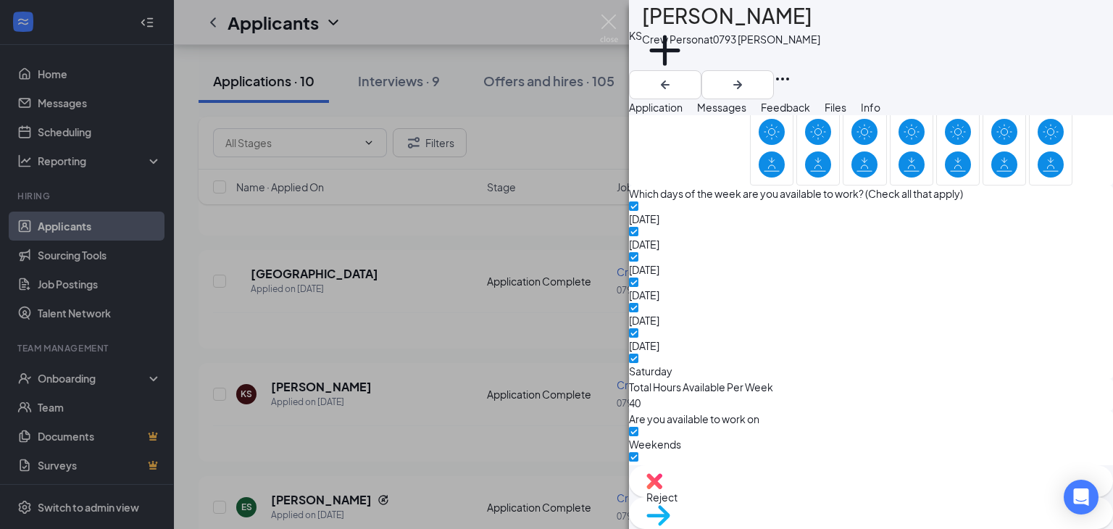
click at [746, 115] on div "Messages" at bounding box center [721, 107] width 49 height 16
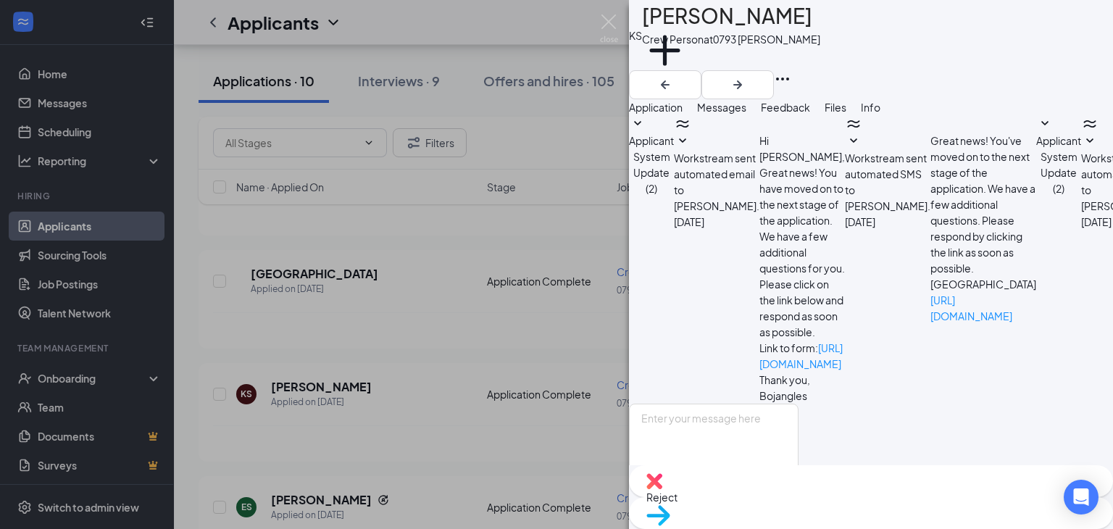
scroll to position [177, 0]
click at [729, 403] on textarea at bounding box center [714, 446] width 170 height 87
type textarea "can you come in for interview"
click at [798, 490] on button "Send" at bounding box center [785, 515] width 25 height 50
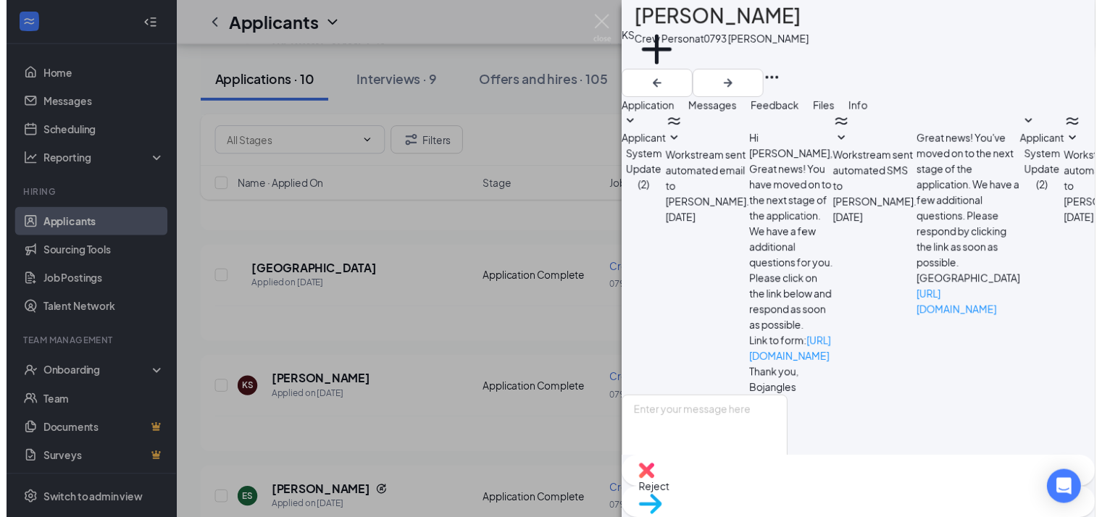
scroll to position [269, 0]
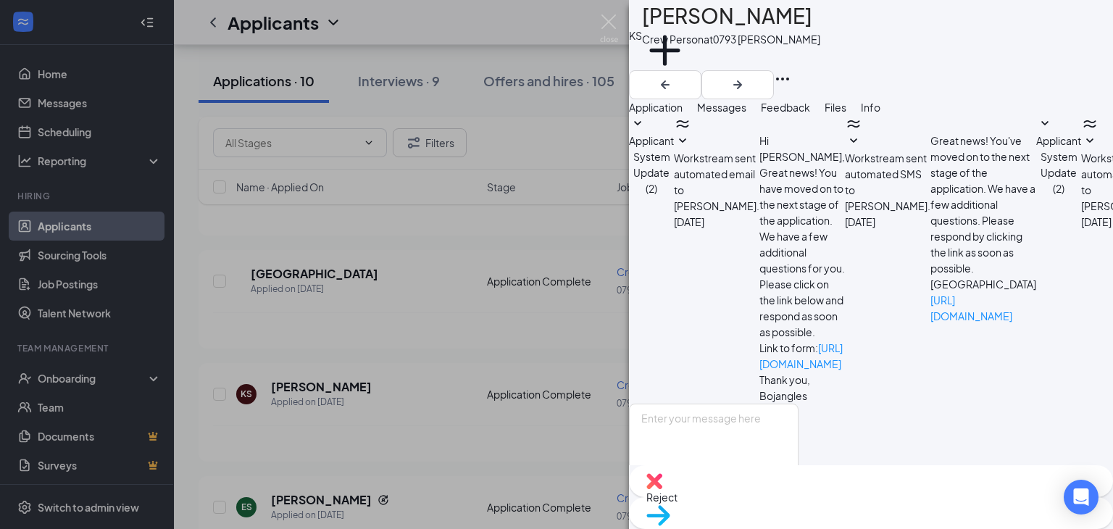
click at [414, 367] on div "KS [PERSON_NAME] Crew Person at 0793 [PERSON_NAME] Add a tag Application Messag…" at bounding box center [556, 264] width 1113 height 529
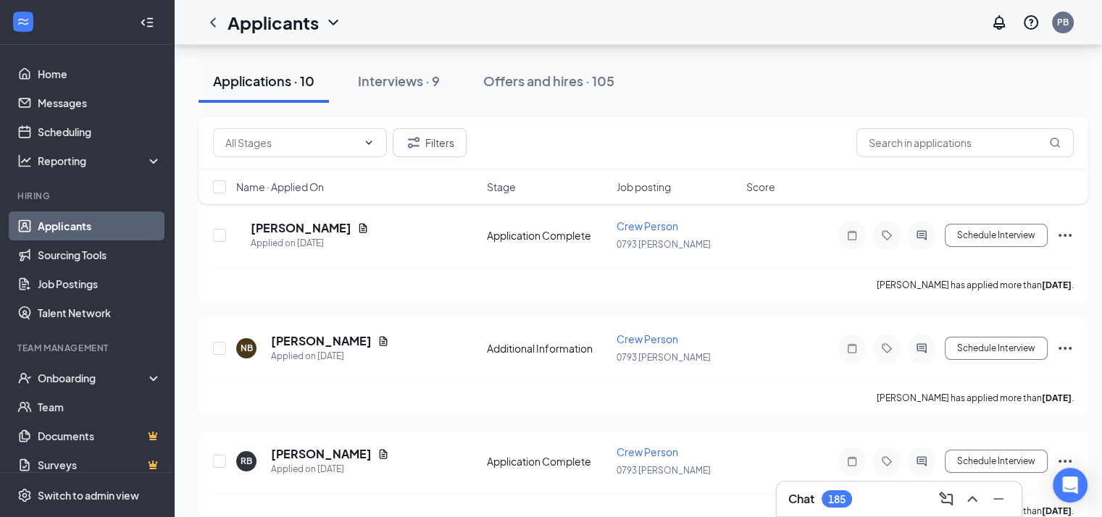
scroll to position [187, 0]
click at [80, 101] on link "Messages" at bounding box center [100, 102] width 124 height 29
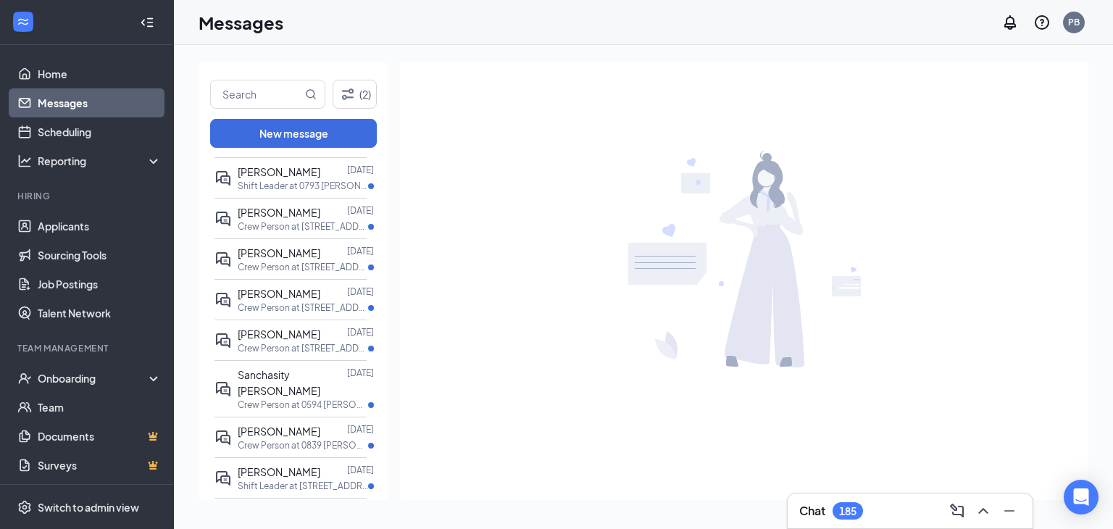
scroll to position [514, 0]
click at [95, 377] on div "Onboarding" at bounding box center [94, 378] width 112 height 14
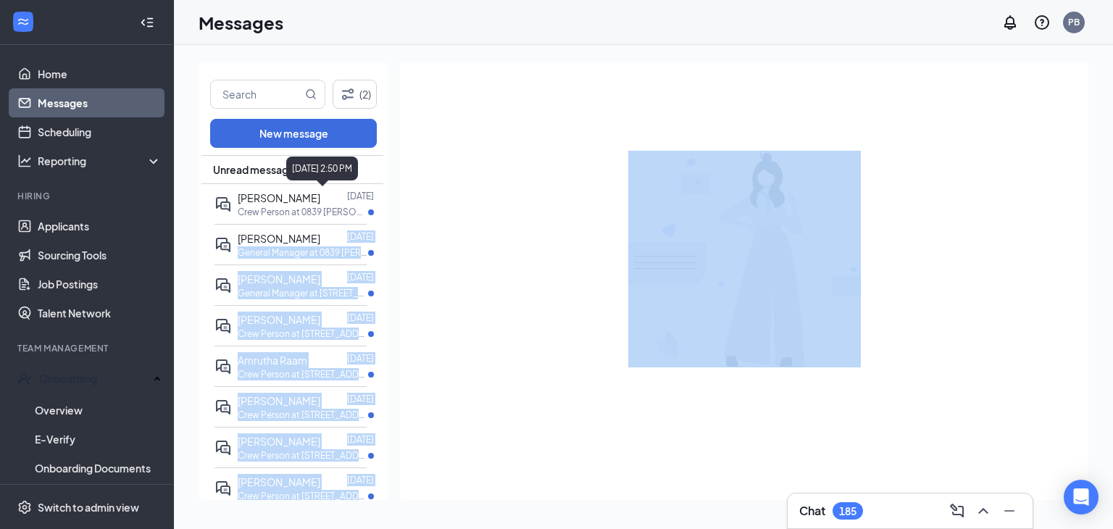
scroll to position [0, 1]
drag, startPoint x: 304, startPoint y: 237, endPoint x: 526, endPoint y: 82, distance: 270.5
click at [526, 82] on div "(2) New message Unread messages [PERSON_NAME] [DATE] Crew Person at 0839 [PERSO…" at bounding box center [643, 286] width 890 height 449
click at [526, 82] on div at bounding box center [744, 259] width 688 height 394
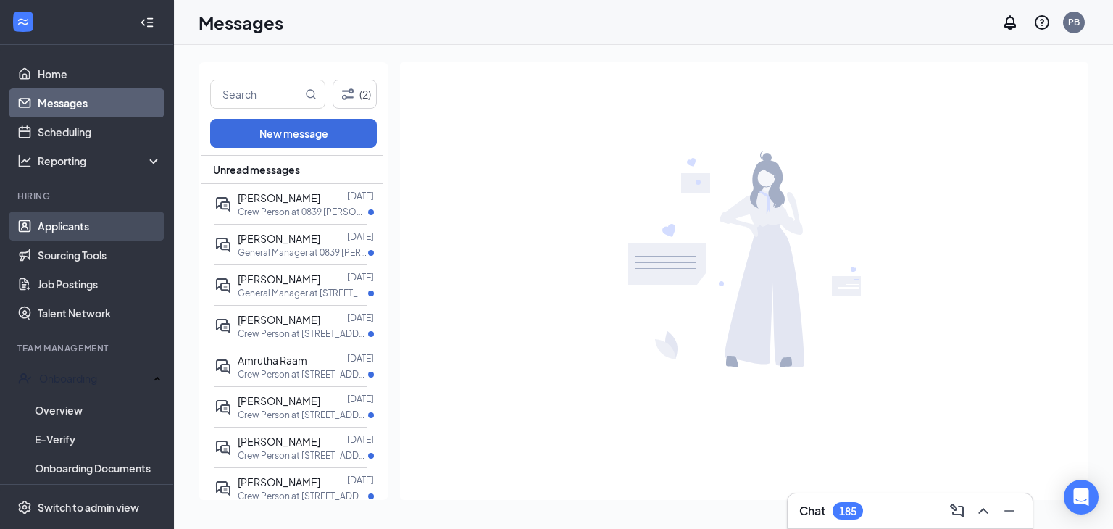
click at [104, 228] on link "Applicants" at bounding box center [100, 226] width 124 height 29
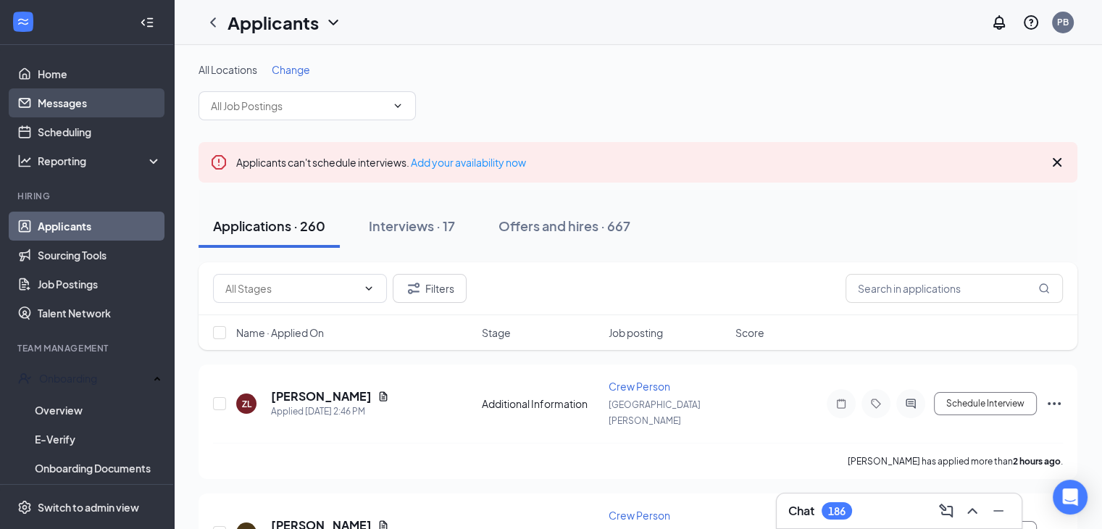
click at [61, 106] on link "Messages" at bounding box center [100, 102] width 124 height 29
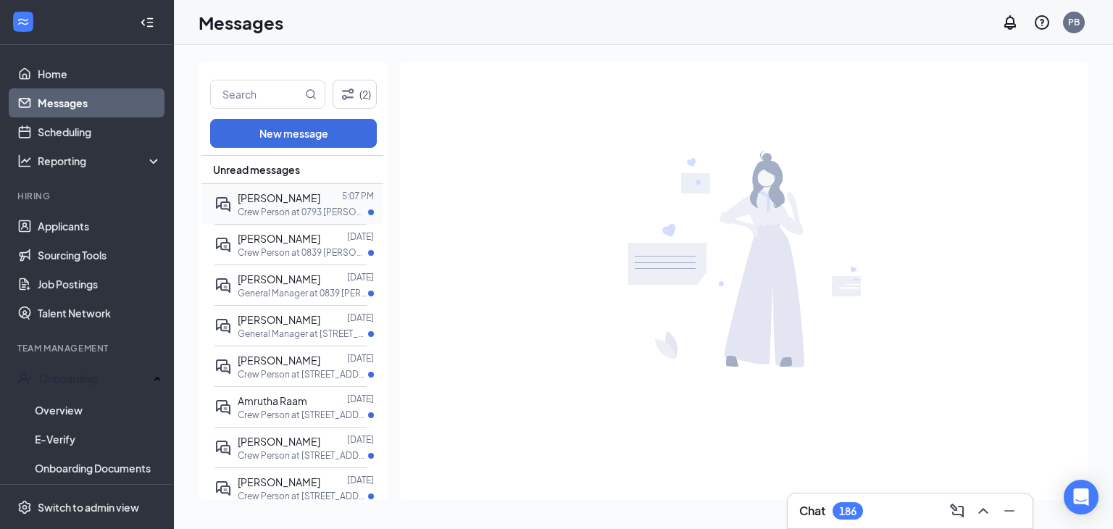
click at [284, 195] on span "[PERSON_NAME]" at bounding box center [279, 197] width 83 height 13
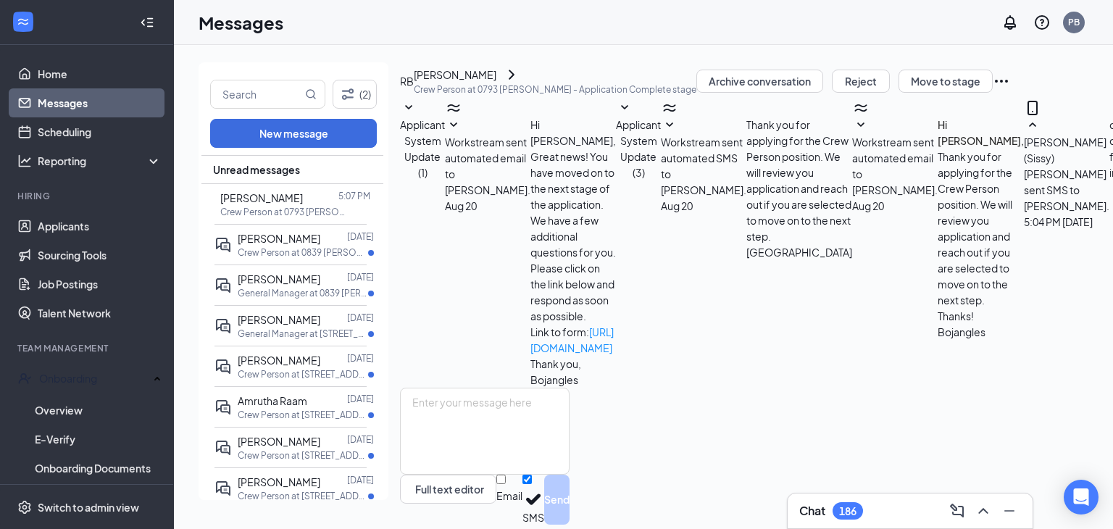
scroll to position [179, 0]
click at [490, 399] on textarea at bounding box center [485, 431] width 170 height 87
type textarea "[DATE] after 1"
click at [569, 474] on button "Send" at bounding box center [556, 499] width 25 height 50
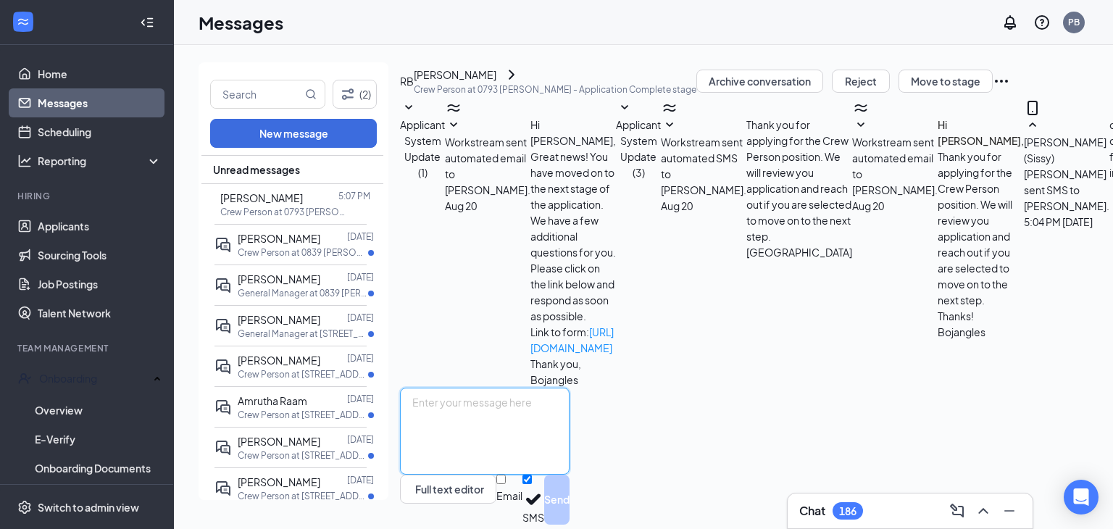
click at [569, 396] on textarea at bounding box center [485, 431] width 170 height 87
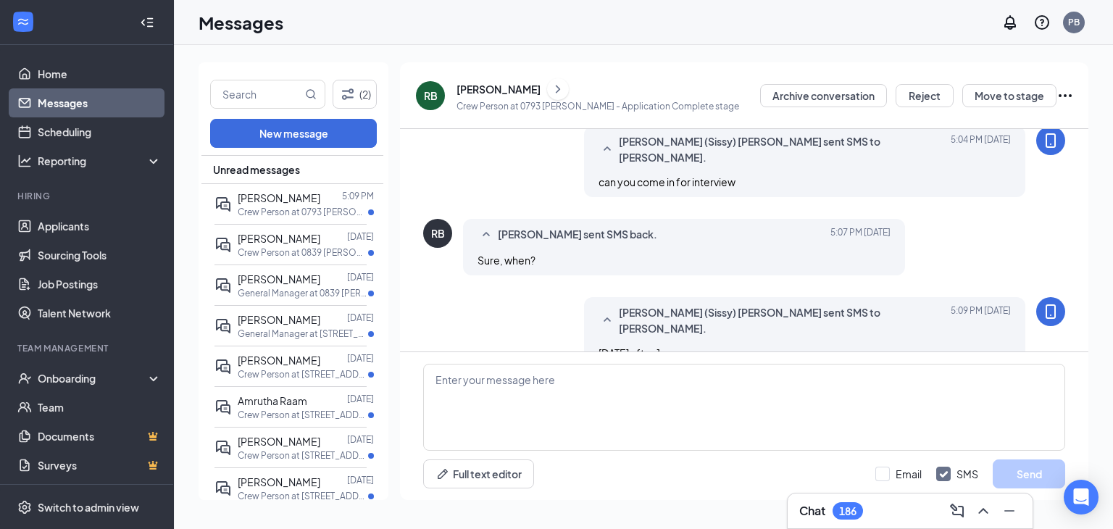
scroll to position [257, 0]
click at [262, 206] on p "Crew Person at 0793 [PERSON_NAME]" at bounding box center [303, 212] width 130 height 12
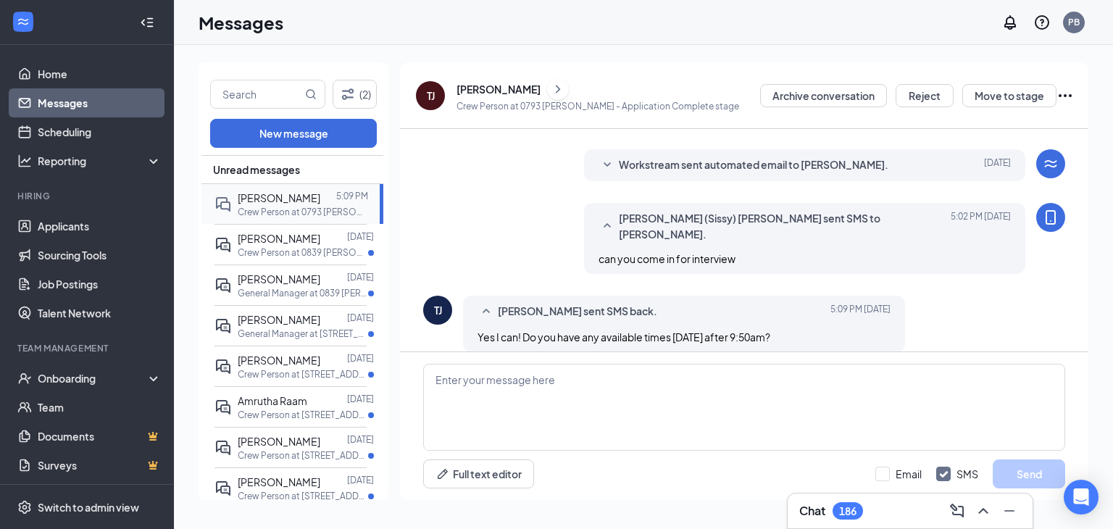
scroll to position [179, 0]
click at [493, 396] on textarea at bounding box center [744, 407] width 642 height 87
type textarea "can you come tomorrow at 2"
click at [1026, 482] on button "Send" at bounding box center [1028, 473] width 72 height 29
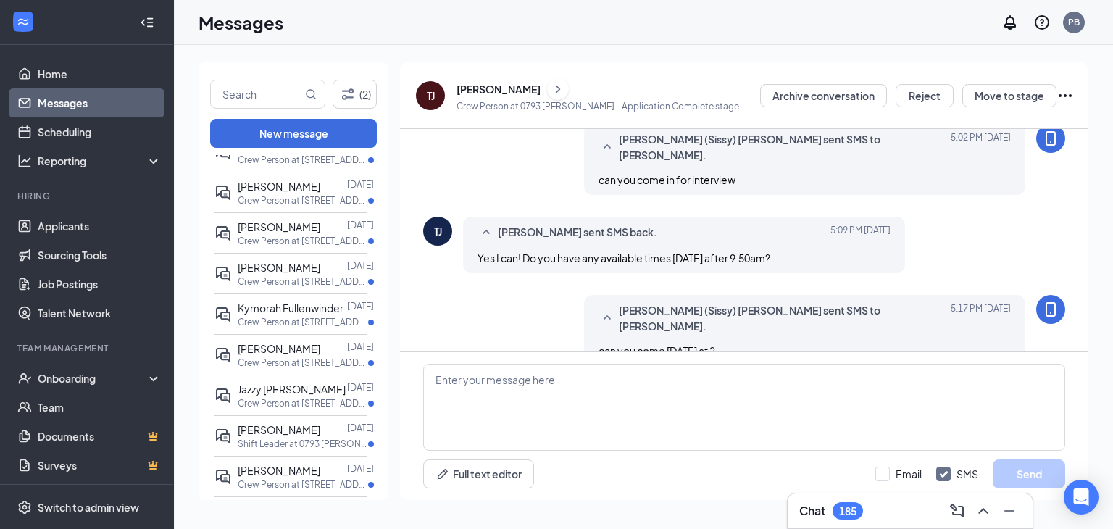
scroll to position [0, 0]
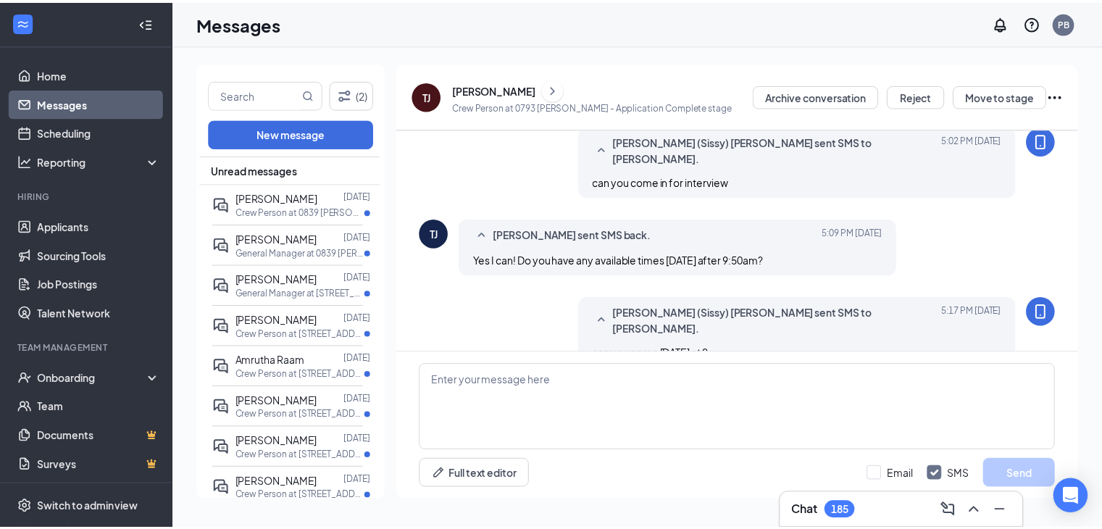
scroll to position [257, 0]
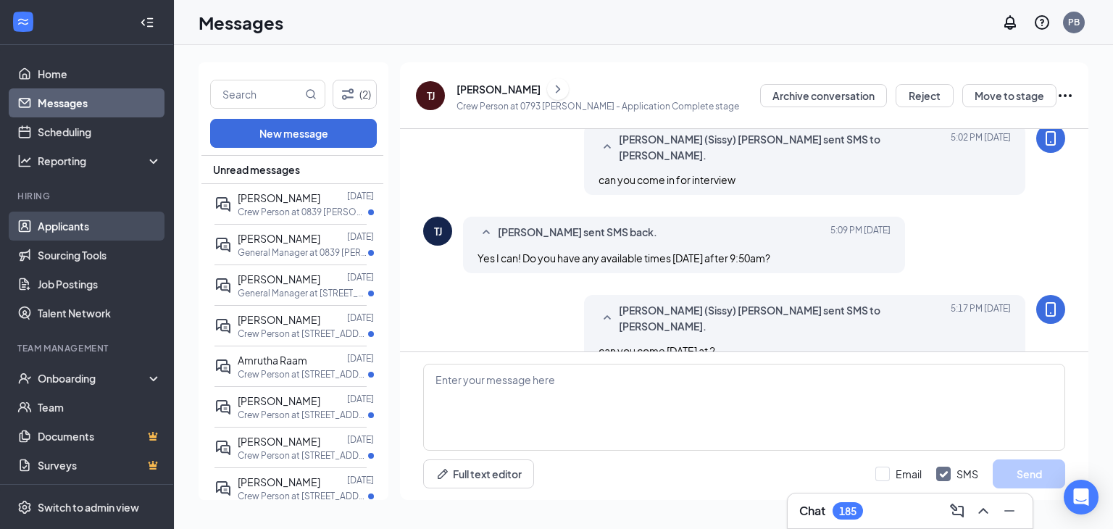
click at [75, 230] on link "Applicants" at bounding box center [100, 226] width 124 height 29
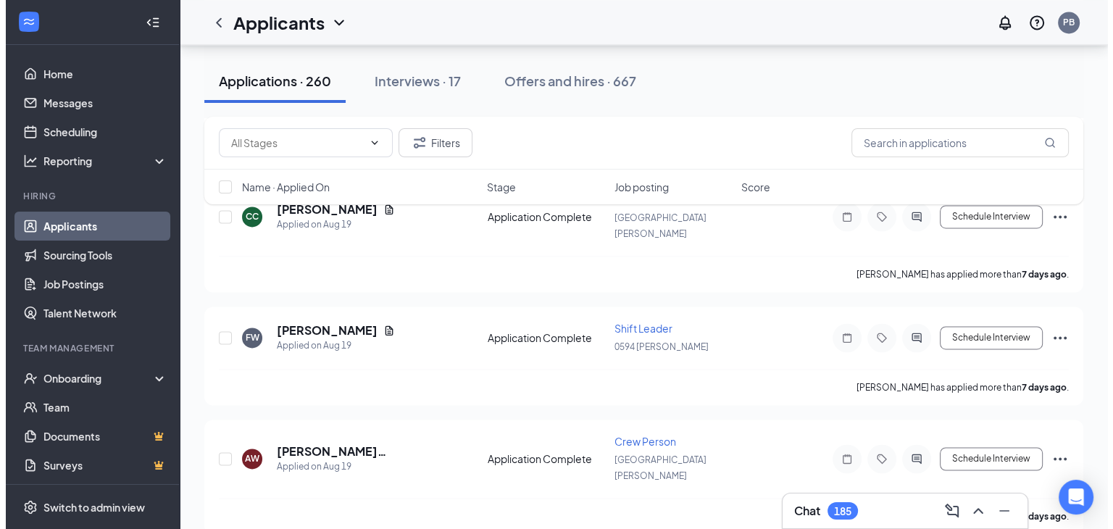
scroll to position [8419, 0]
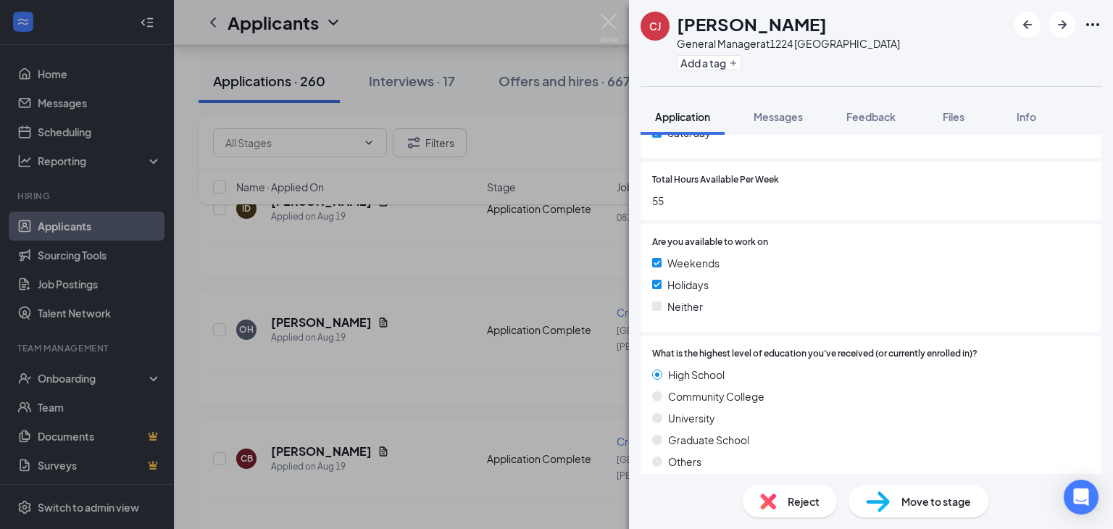
scroll to position [1278, 0]
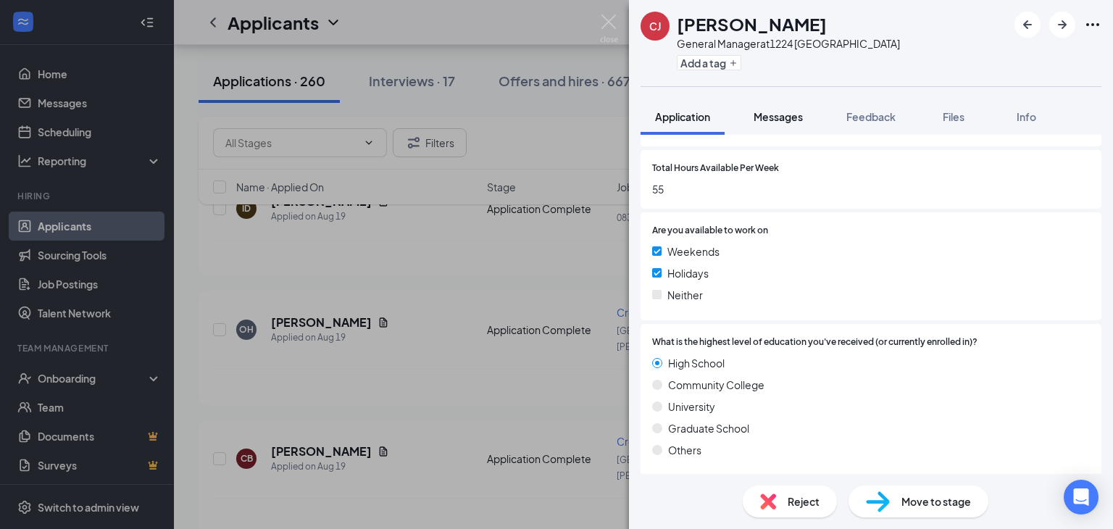
click at [769, 122] on span "Messages" at bounding box center [777, 116] width 49 height 13
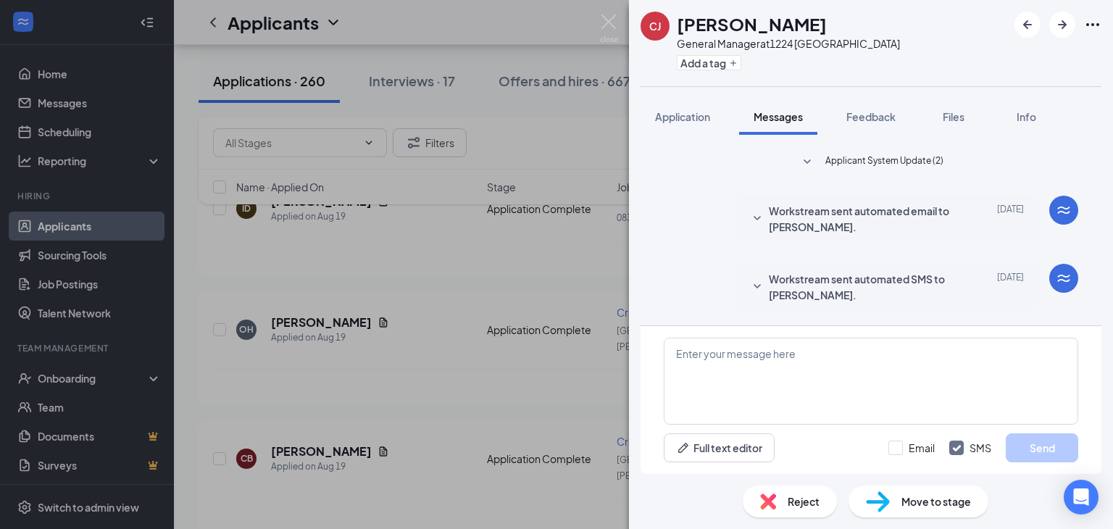
click at [769, 122] on span "Messages" at bounding box center [777, 116] width 49 height 13
click at [696, 393] on textarea at bounding box center [871, 381] width 414 height 87
type textarea "can you come in for interview"
click at [1008, 448] on button "Send" at bounding box center [1041, 447] width 72 height 29
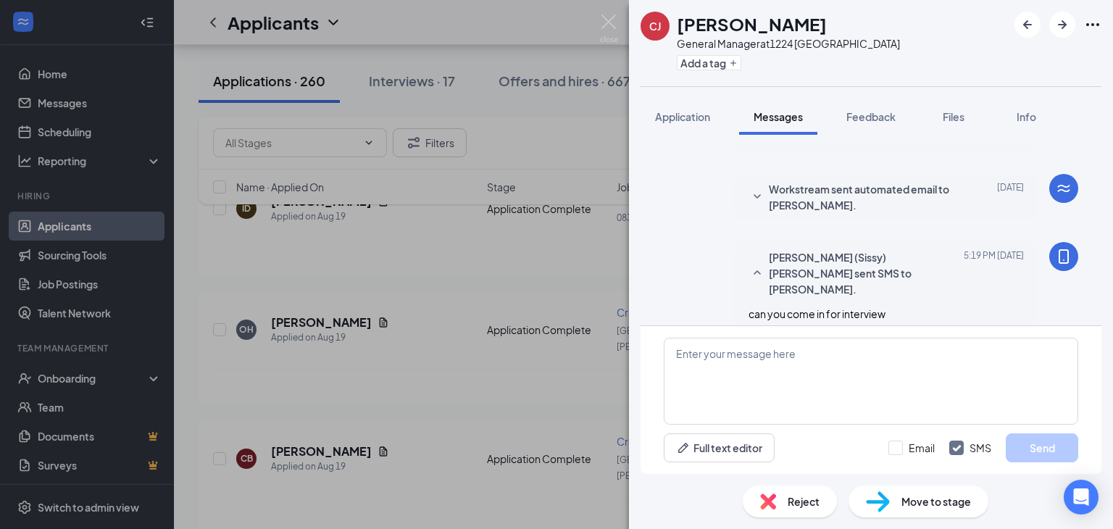
scroll to position [269, 0]
click at [405, 274] on div "CJ Chastity Jones General Manager at 1224 Boiling Springs Add a tag Application…" at bounding box center [556, 264] width 1113 height 529
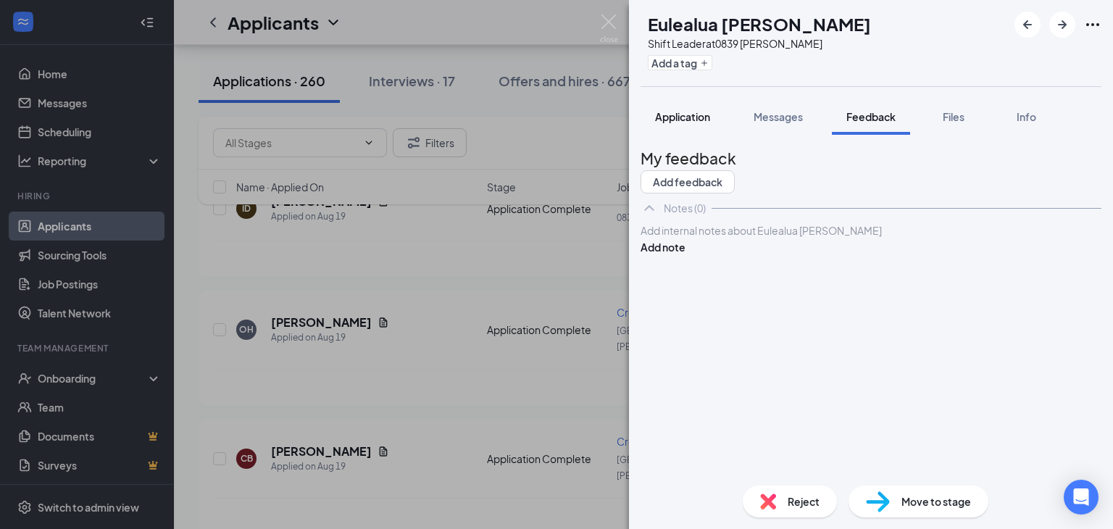
click at [674, 116] on span "Application" at bounding box center [682, 116] width 55 height 13
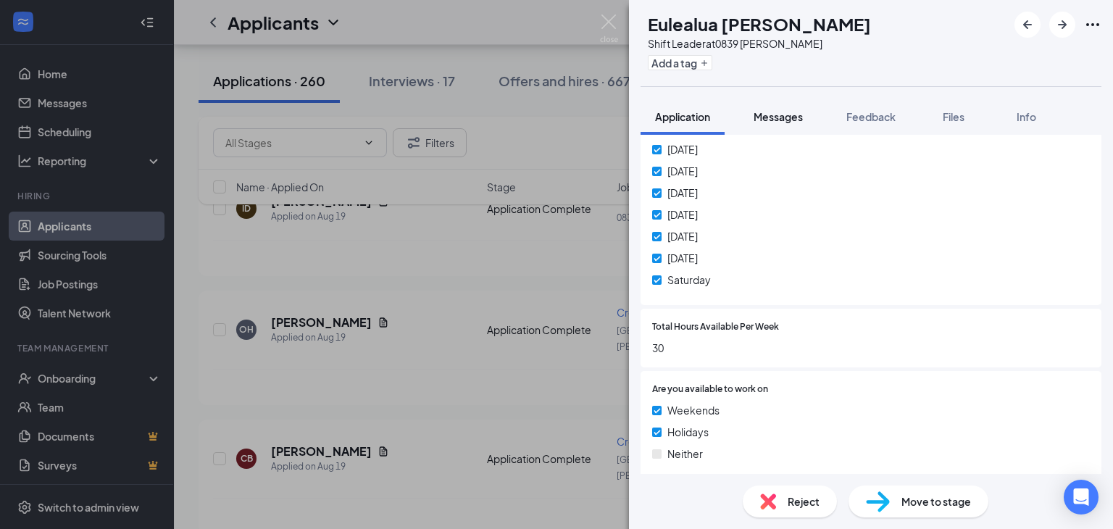
scroll to position [1045, 0]
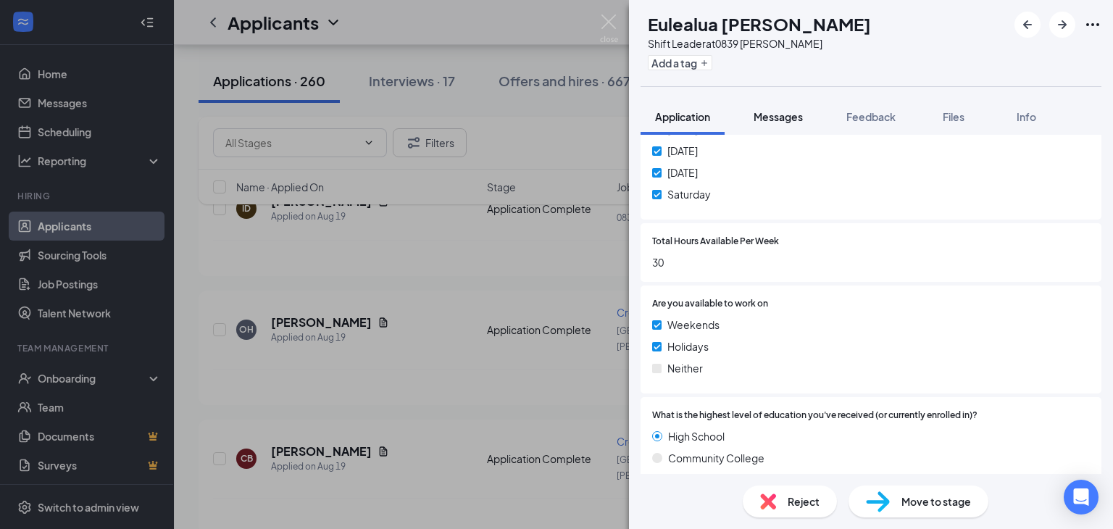
click at [784, 120] on span "Messages" at bounding box center [777, 116] width 49 height 13
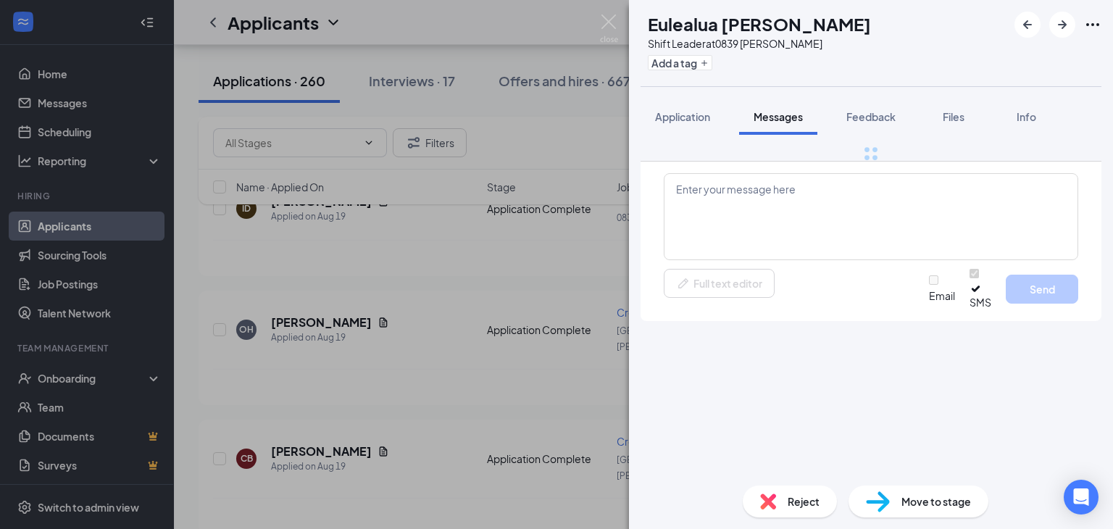
click at [711, 161] on div at bounding box center [870, 153] width 461 height 14
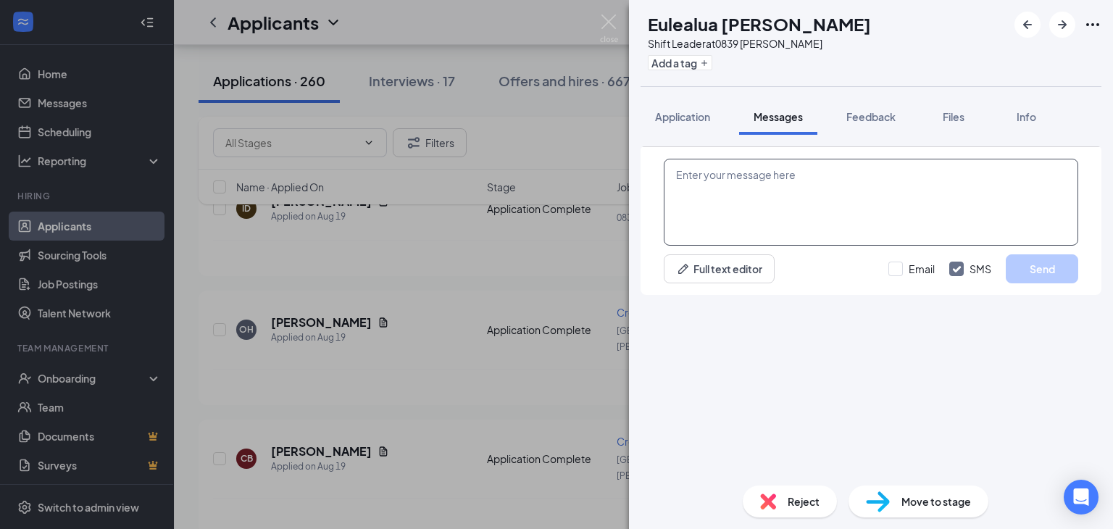
click at [735, 246] on textarea at bounding box center [871, 202] width 414 height 87
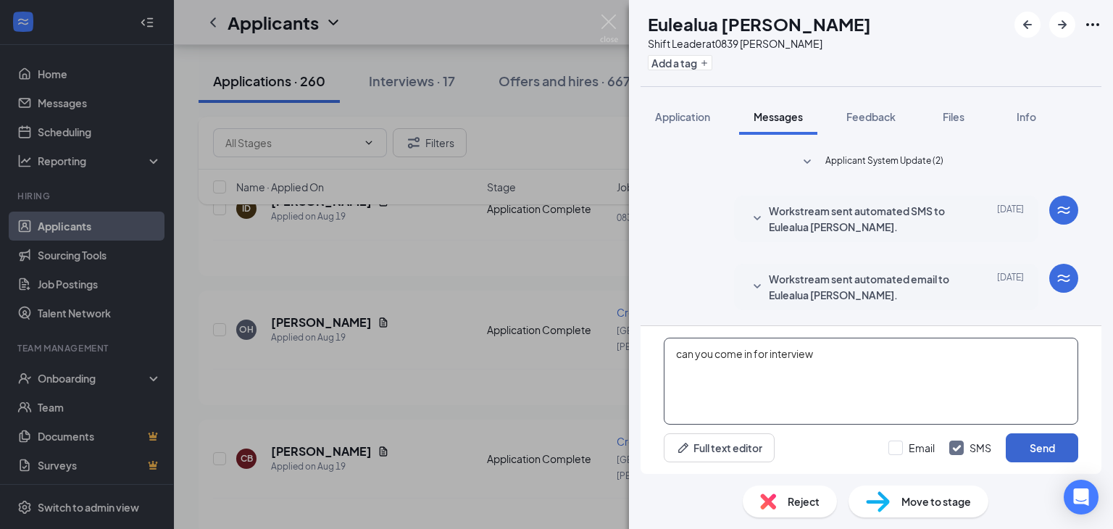
type textarea "can you come in for interview"
click at [1040, 450] on button "Send" at bounding box center [1041, 447] width 72 height 29
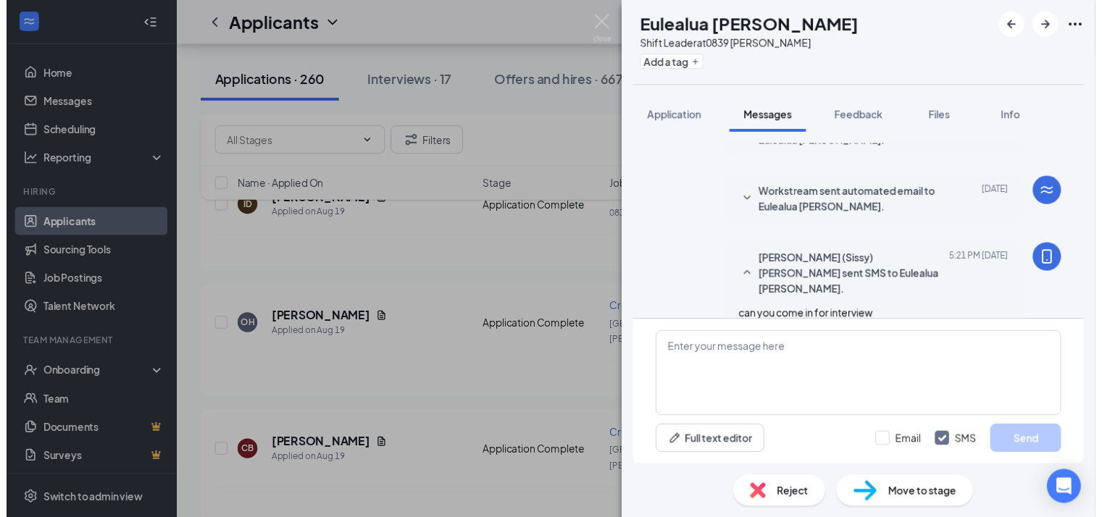
scroll to position [269, 0]
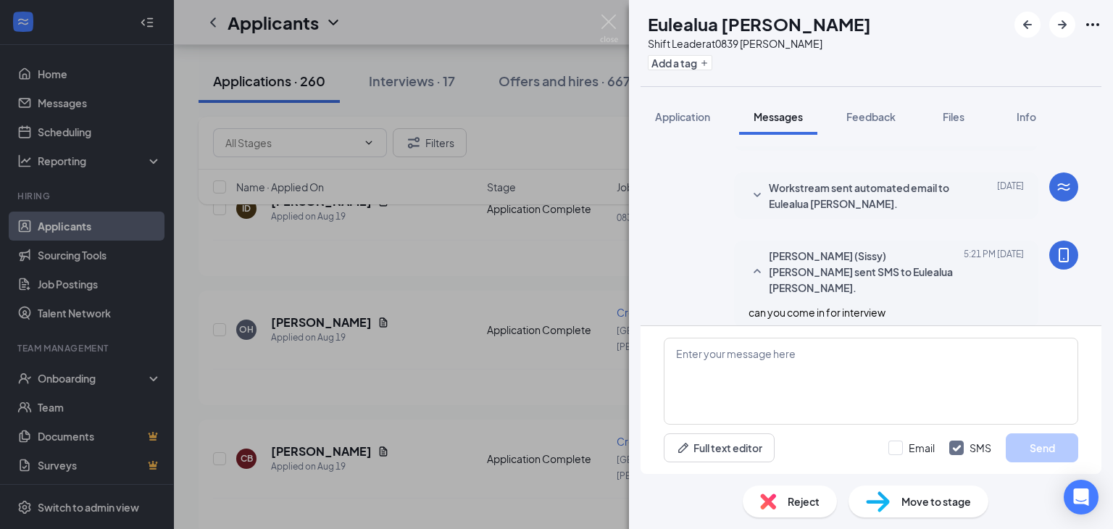
click at [411, 290] on div "EW Eulealua Woertz Shift Leader at 0839 Inman Add a tag Application Messages Fe…" at bounding box center [556, 264] width 1113 height 529
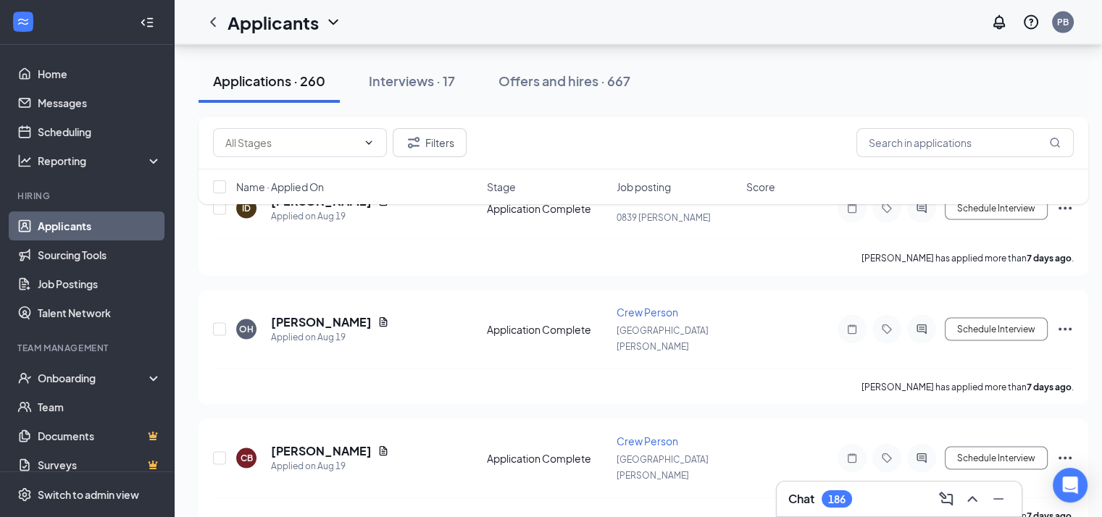
click at [391, 385] on div "ZL Zion Lindsay Applied Today 2:46 PM Additional Information Crew Person 0718 D…" at bounding box center [643, 306] width 890 height 16720
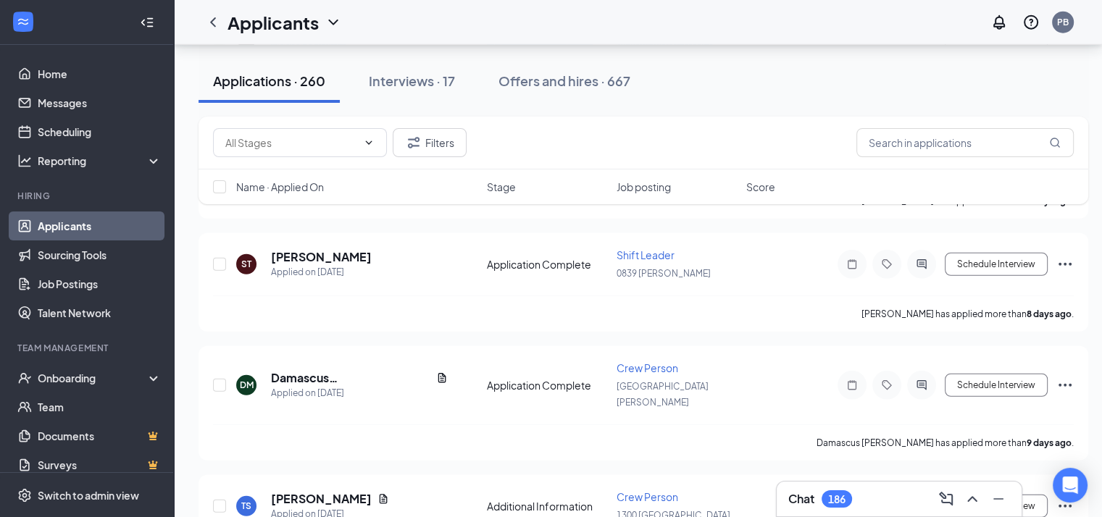
scroll to position [9429, 8]
click at [67, 105] on link "Messages" at bounding box center [100, 102] width 124 height 29
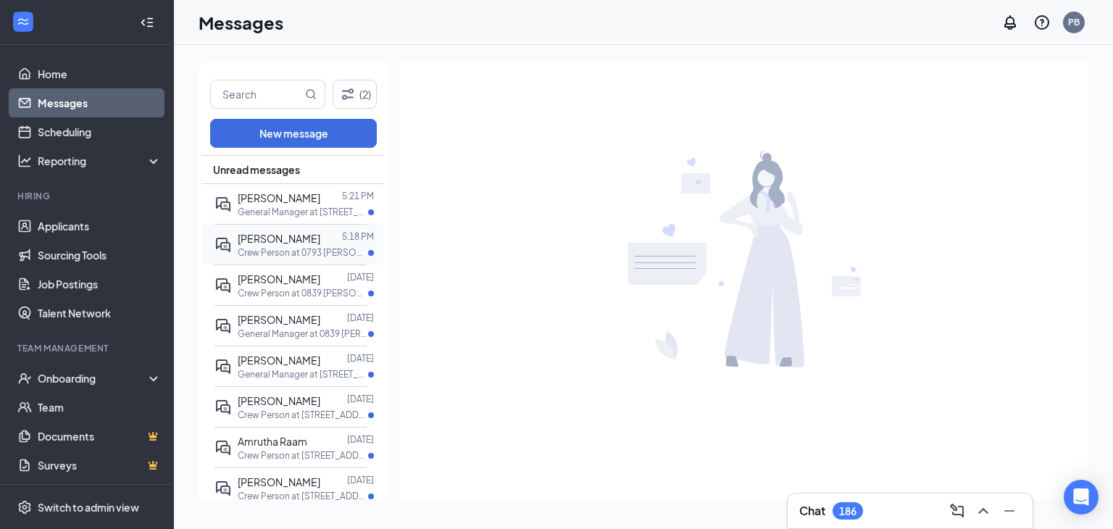
click at [320, 245] on div at bounding box center [331, 238] width 22 height 16
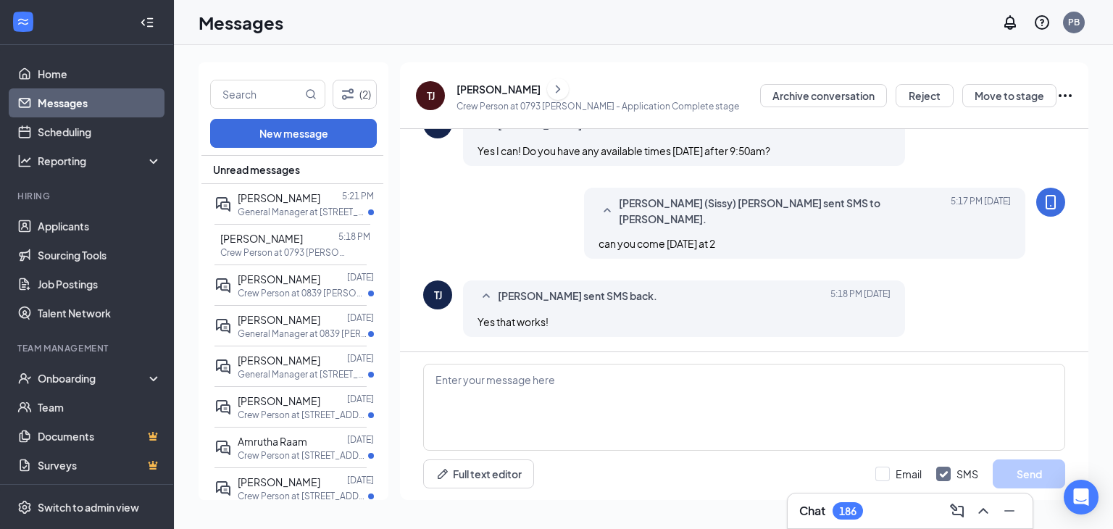
scroll to position [382, 0]
click at [477, 406] on textarea at bounding box center [744, 407] width 642 height 87
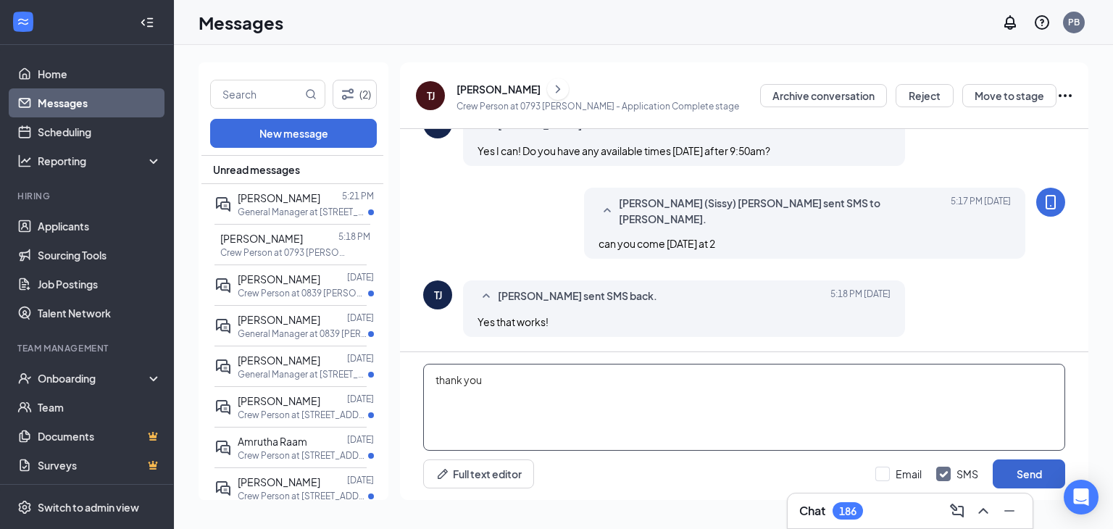
type textarea "thank you"
click at [1034, 470] on button "Send" at bounding box center [1028, 473] width 72 height 29
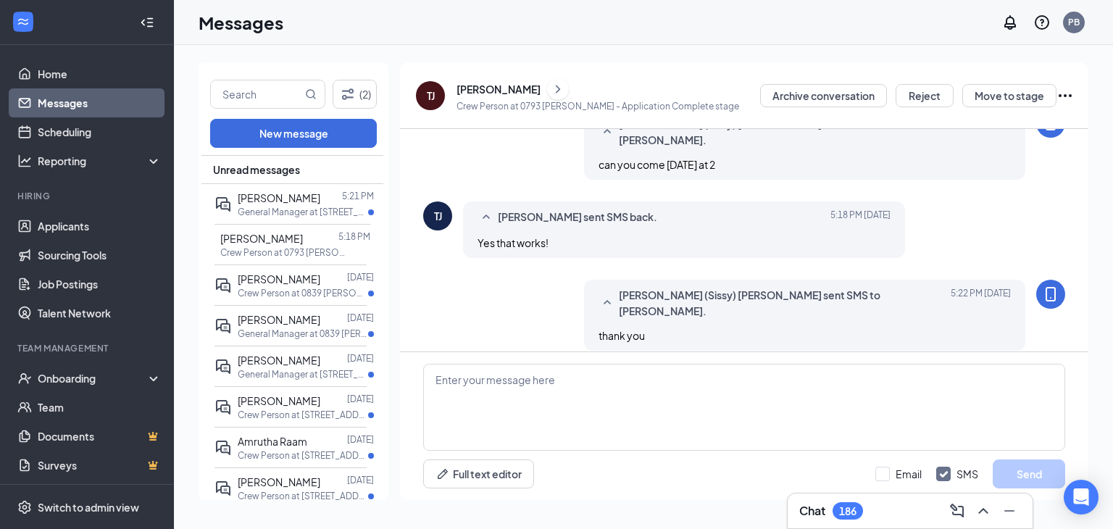
scroll to position [460, 0]
click at [256, 209] on p "General Manager at 1224 Boiling Springs" at bounding box center [303, 212] width 130 height 12
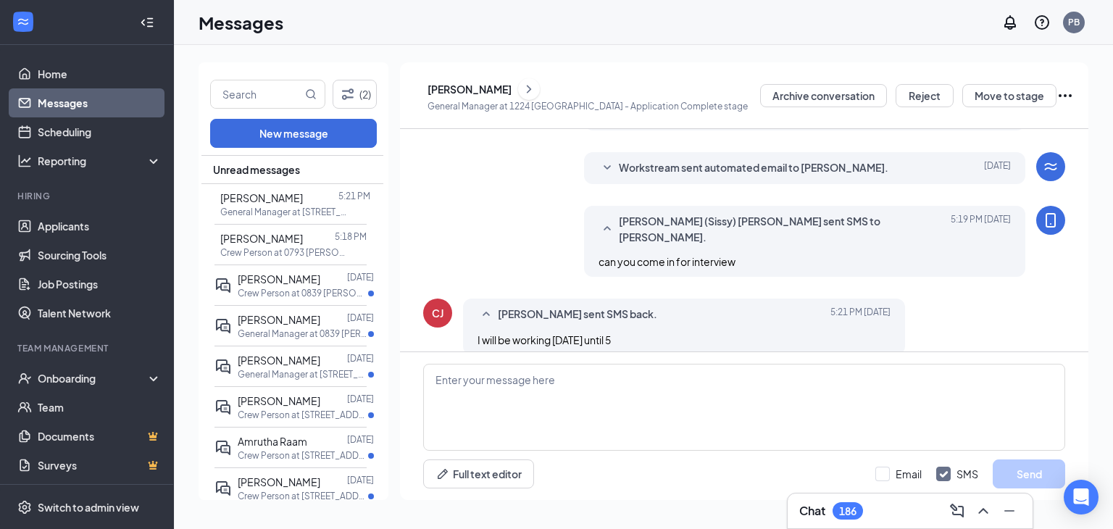
scroll to position [232, 0]
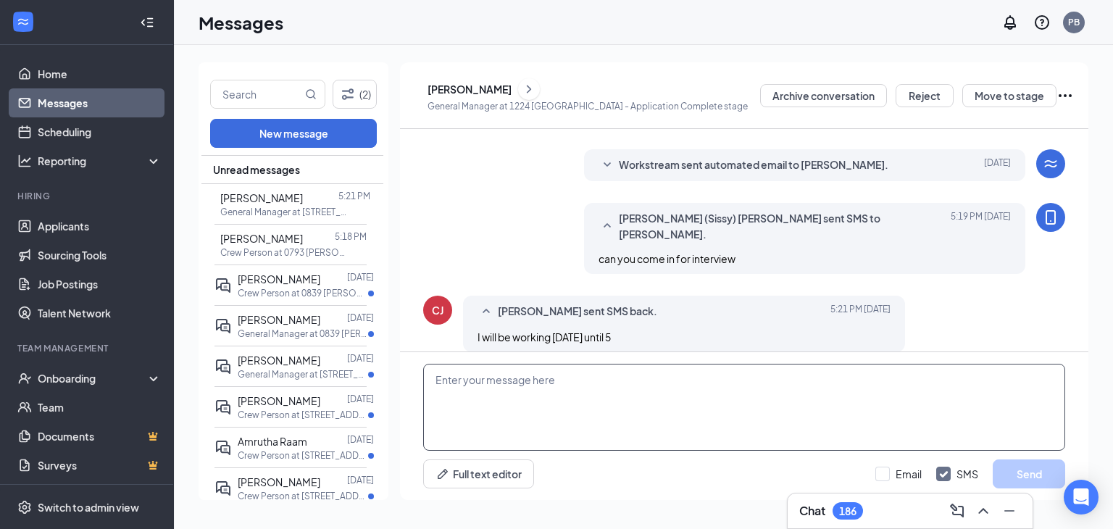
click at [459, 390] on textarea at bounding box center [744, 407] width 642 height 87
type textarea "can you come thursday at 10"
click at [1031, 469] on button "Send" at bounding box center [1028, 473] width 72 height 29
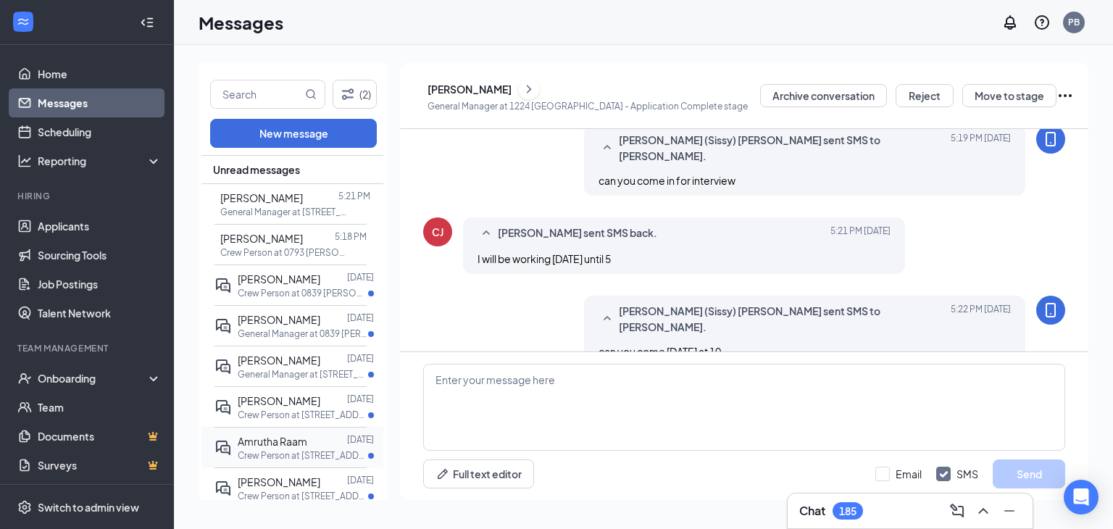
scroll to position [132, 0]
